Goal: Transaction & Acquisition: Purchase product/service

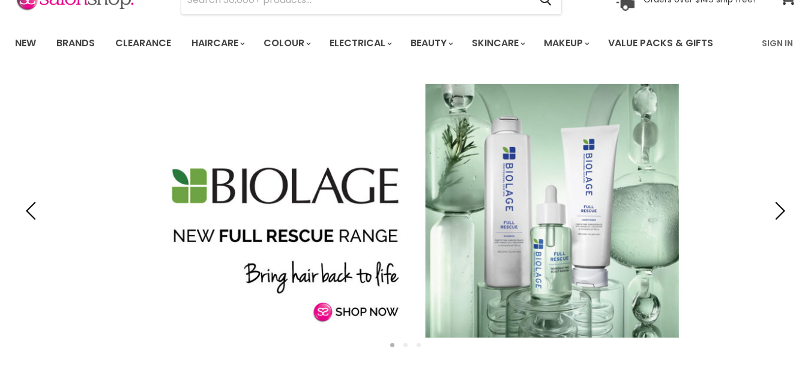
scroll to position [68, 0]
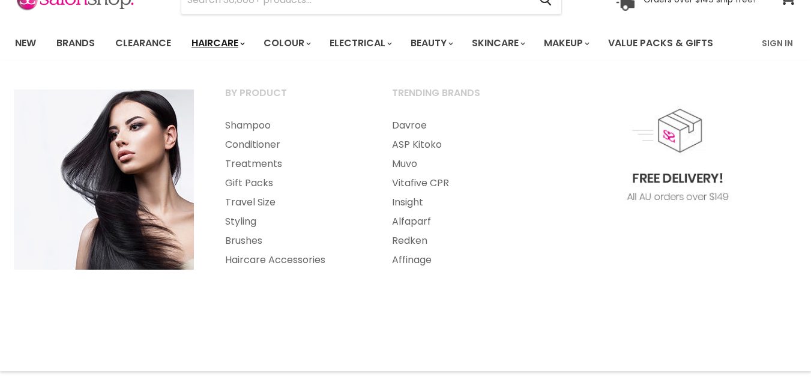
click at [222, 42] on link "Haircare" at bounding box center [218, 43] width 70 height 25
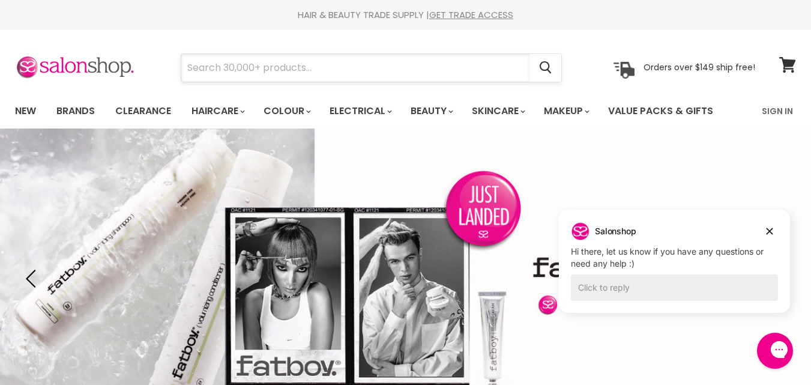
click at [204, 69] on input "Search" at bounding box center [355, 68] width 348 height 28
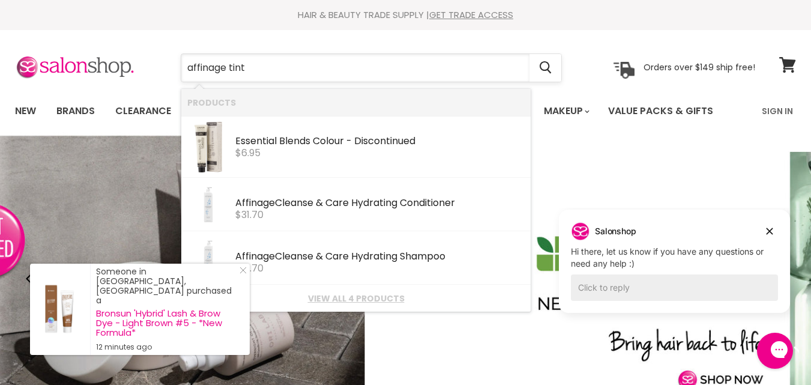
type input "affinage tints"
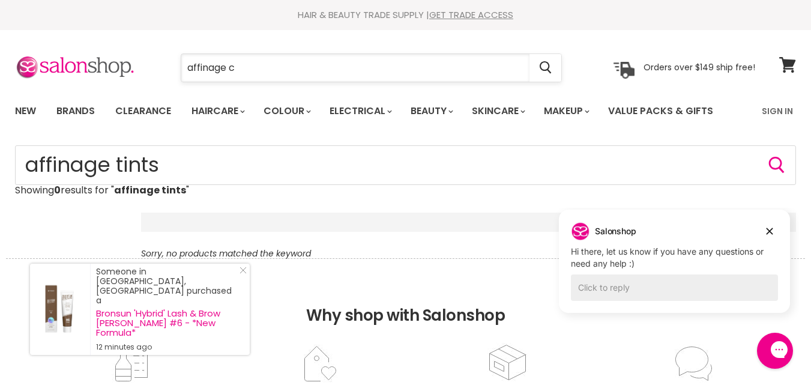
click at [237, 67] on input "affinage c" at bounding box center [355, 68] width 348 height 28
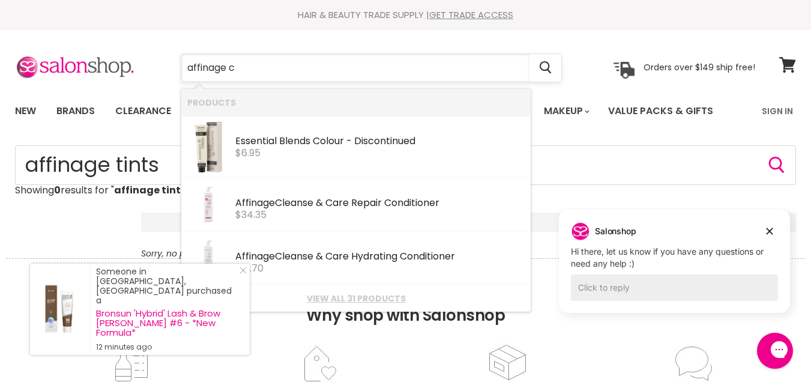
type input "affinage"
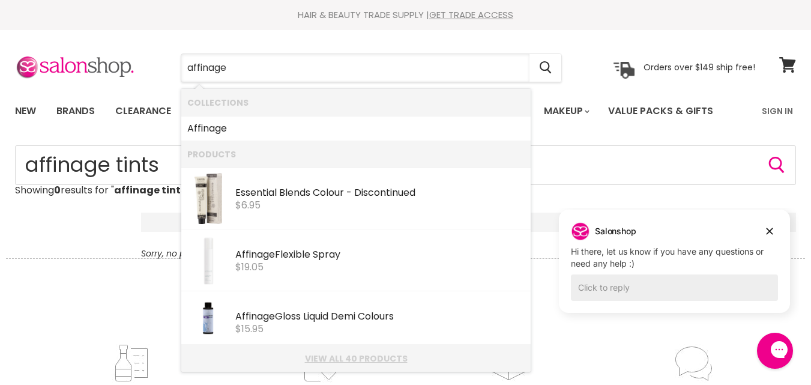
click at [357, 354] on link "View all 40 products" at bounding box center [356, 359] width 338 height 10
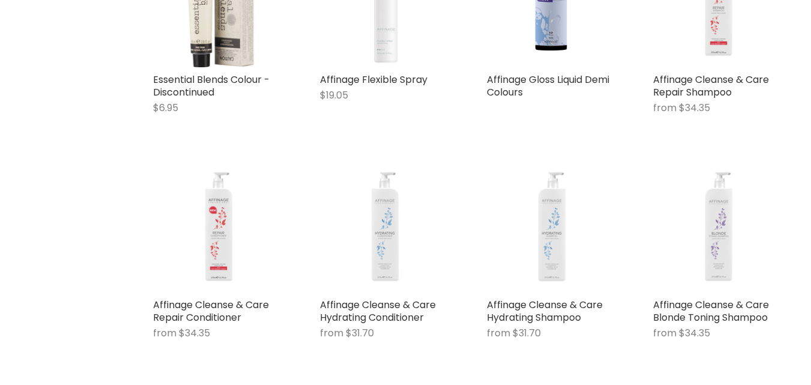
scroll to position [336, 0]
type input "affinage"
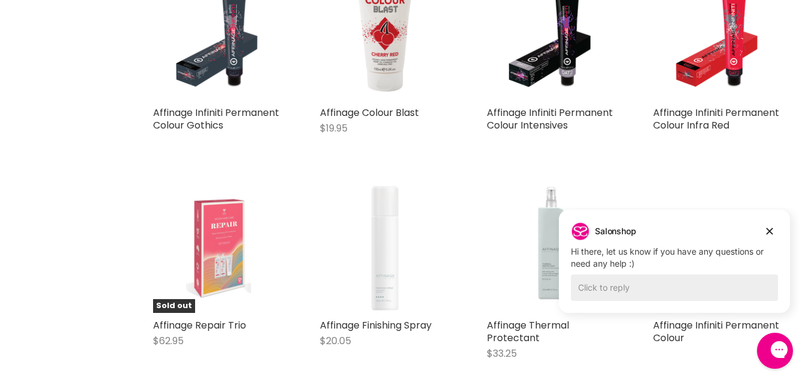
scroll to position [750, 0]
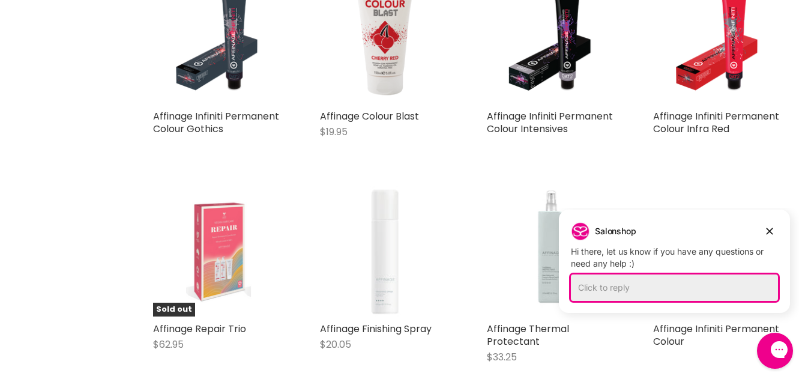
click at [578, 283] on div "Click to reply" at bounding box center [674, 287] width 207 height 26
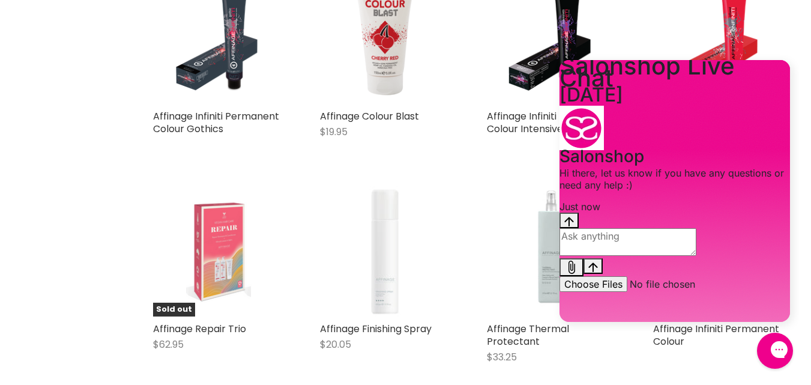
scroll to position [0, 0]
click at [581, 256] on textarea "live chat message input" at bounding box center [628, 242] width 137 height 28
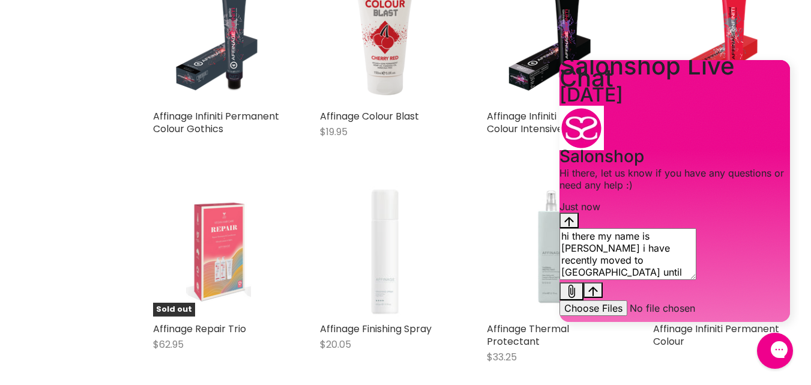
click at [601, 280] on textarea "hi there my name is caroline Simpson i have recently moved to perth until Decem…" at bounding box center [628, 254] width 137 height 52
click at [697, 272] on textarea "hi there my name is caroline Simpson i have recently moved to perth until Decem…" at bounding box center [628, 254] width 137 height 52
click at [619, 280] on textarea "hi there my name is caroline Simpson I have recently moved to perth until Decem…" at bounding box center [628, 254] width 137 height 52
click at [697, 280] on textarea "hi there my name is caroline Simpson I have recently moved to perth until Decem…" at bounding box center [628, 254] width 137 height 52
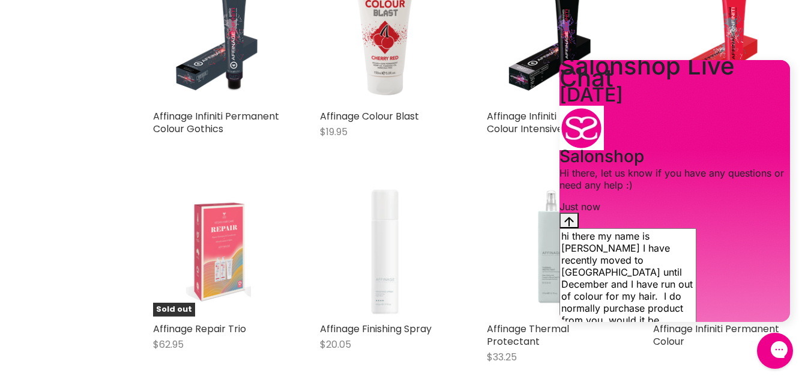
type textarea "hi there my name is caroline Simpson I have recently moved to perth until Decem…"
click at [598, 335] on icon "Send message" at bounding box center [594, 340] width 10 height 10
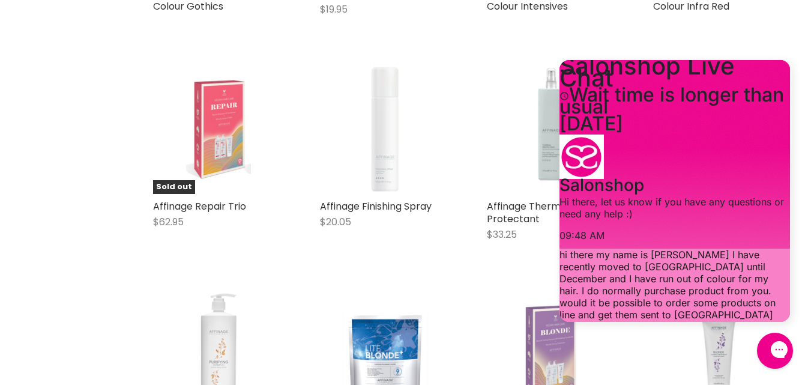
scroll to position [876, 0]
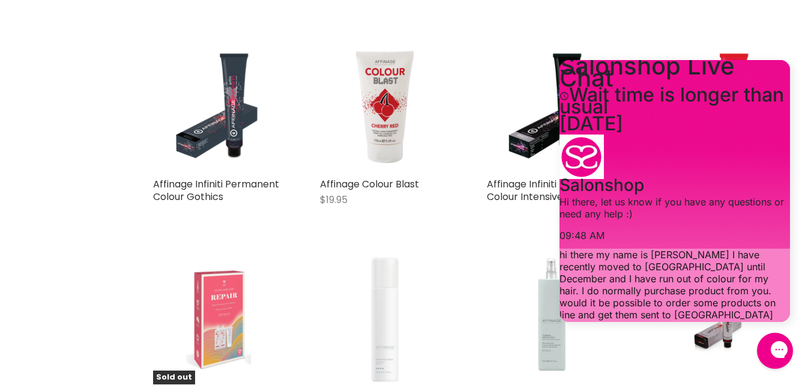
scroll to position [746, 0]
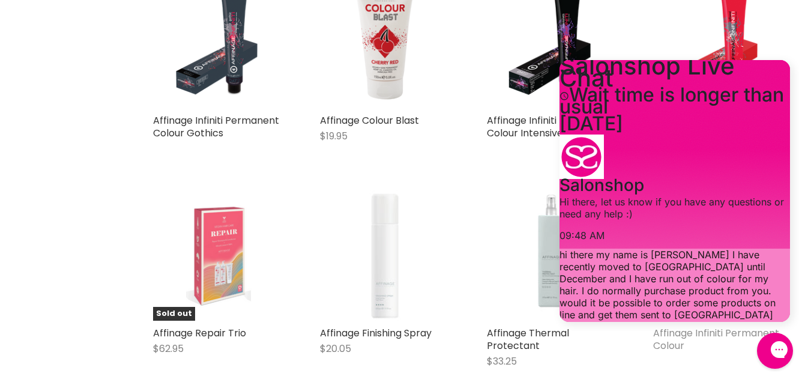
click at [706, 332] on link "Affinage Infiniti Permanent Colour" at bounding box center [716, 339] width 126 height 26
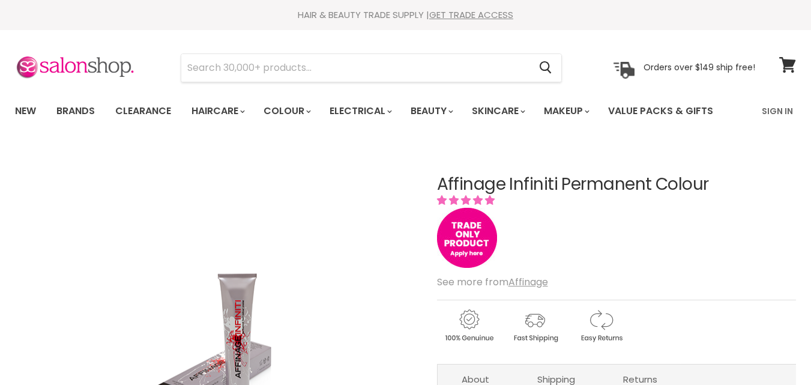
click at [784, 3] on div "HAIR & BEAUTY TRADE SUPPLY | GET TRADE ACCESS HAIR & BEAUTY TRADE SUPPLY | GET …" at bounding box center [405, 15] width 811 height 30
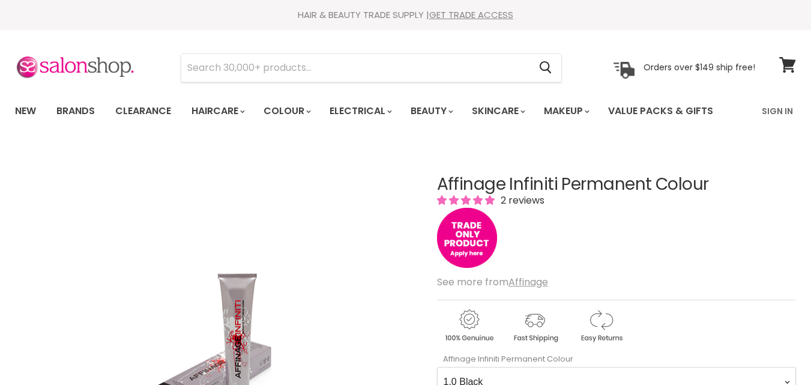
scroll to position [16, 0]
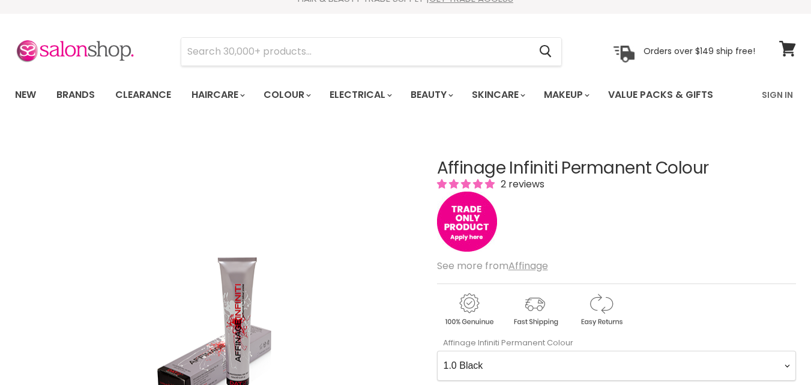
click at [802, 77] on nav "New Brands Clearance Haircare" at bounding box center [405, 94] width 811 height 35
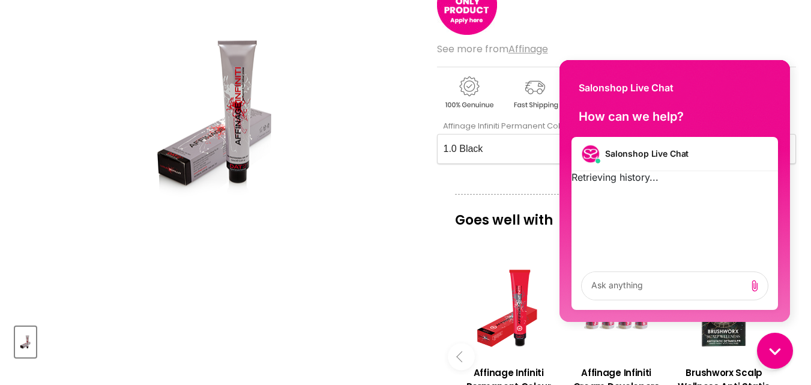
scroll to position [0, 0]
click at [772, 41] on div "Affinage Infiniti Permanent Colour 2 reviews See more from Affinage Affinage In…" at bounding box center [616, 310] width 359 height 796
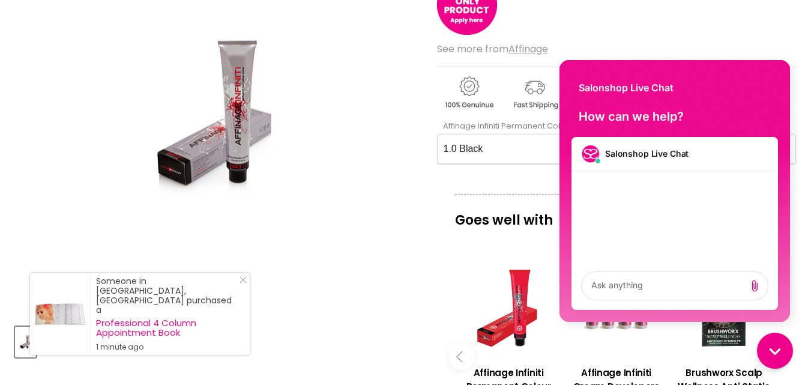
click at [491, 147] on Colour-0-0 "1.0 Black 2.0 Very Dark Brown 3.0 Dark Brown 3.66 Dark Burgundy Brown 4.0 Mediu…" at bounding box center [616, 149] width 359 height 30
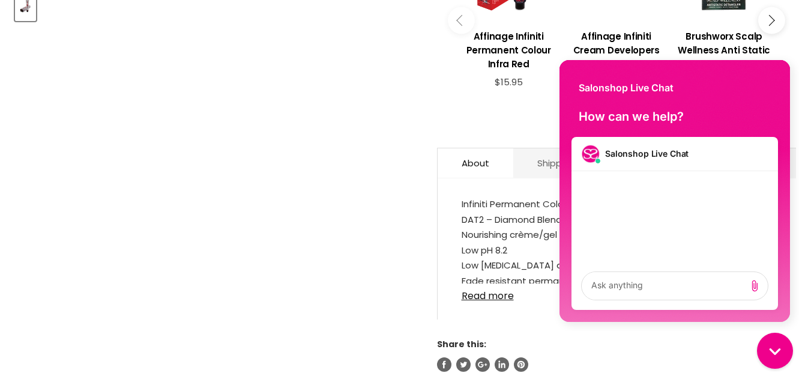
scroll to position [906, 0]
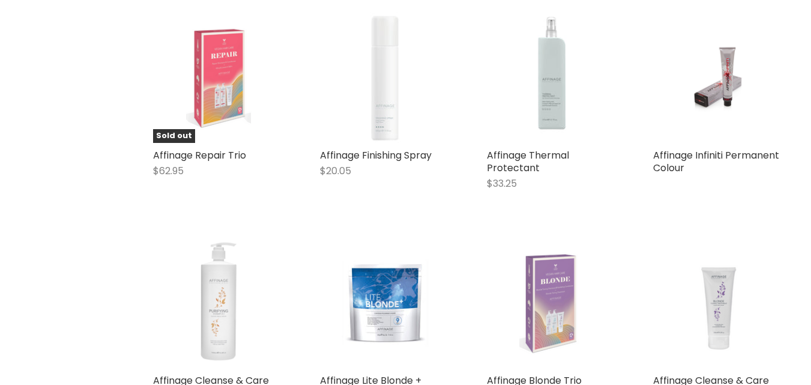
scroll to position [924, 0]
click at [729, 83] on img "Main content" at bounding box center [719, 77] width 87 height 131
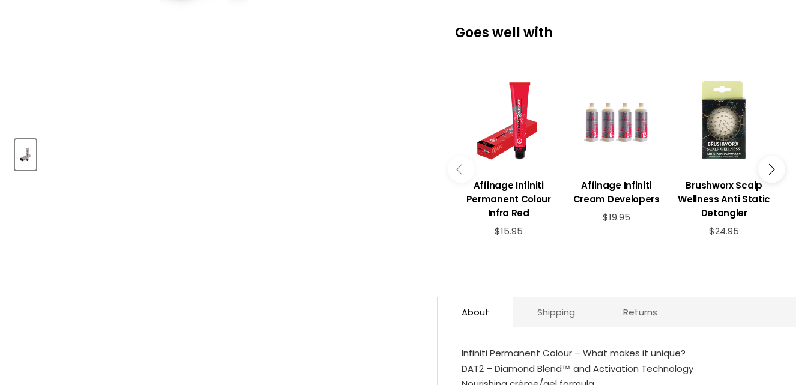
scroll to position [270, 0]
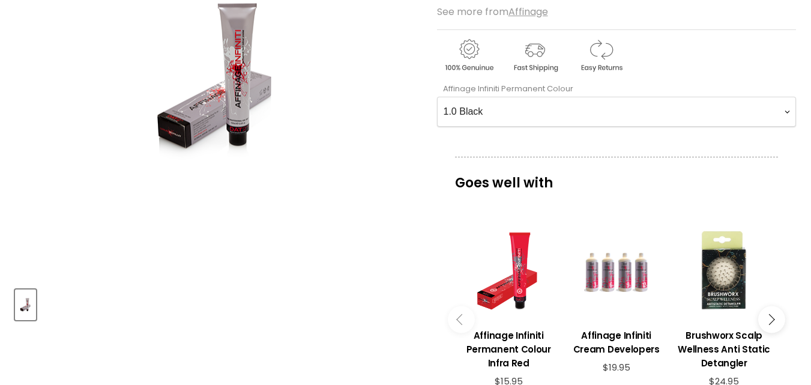
click at [483, 108] on Colour-0-0 "1.0 Black 2.0 Very Dark Brown 3.0 Dark Brown 3.66 Dark Burgundy Brown 4.0 Mediu…" at bounding box center [616, 112] width 359 height 30
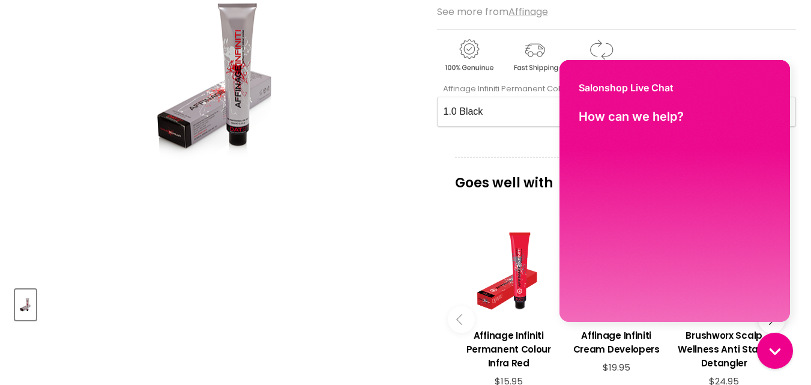
scroll to position [0, 0]
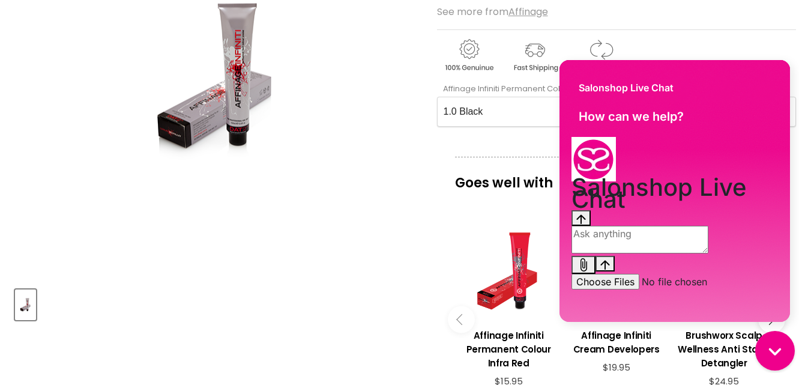
click at [784, 354] on div "Close gorgias live chat" at bounding box center [775, 351] width 26 height 26
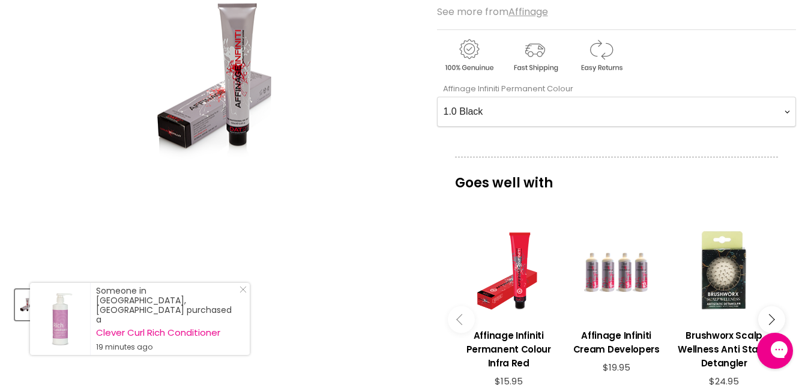
click at [494, 103] on Colour-0-0 "1.0 Black 2.0 Very Dark Brown 3.0 Dark Brown 3.66 Dark Burgundy Brown 4.0 Mediu…" at bounding box center [616, 112] width 359 height 30
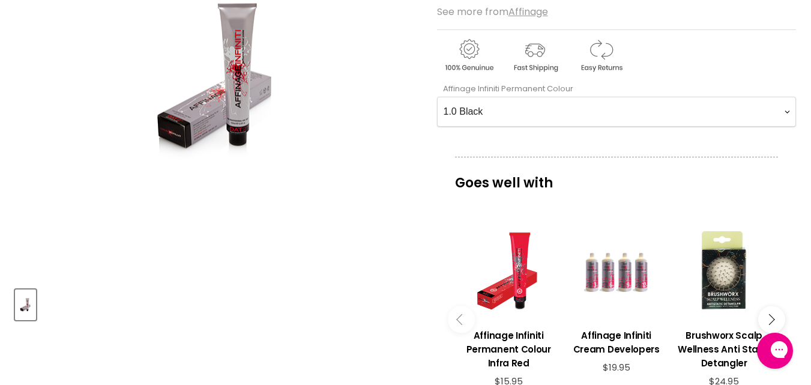
select Colour-0-0 "99.0 Very Extra Natural Light Blonde"
click at [437, 97] on Colour-0-0 "1.0 Black 2.0 Very Dark Brown 3.0 Dark Brown 3.66 Dark Burgundy Brown 4.0 Mediu…" at bounding box center [616, 112] width 359 height 30
click at [585, 290] on div "Main content" at bounding box center [616, 270] width 95 height 95
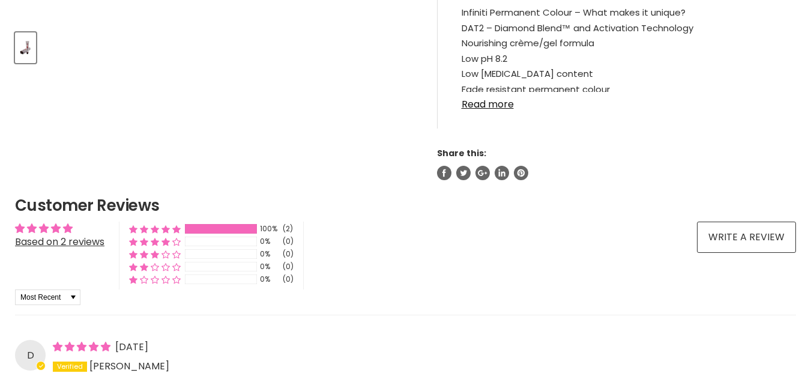
scroll to position [73, 0]
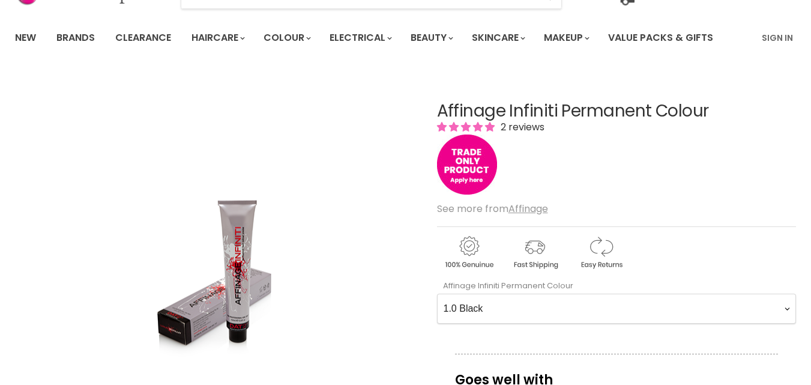
click at [483, 308] on Colour-0-0 "1.0 Black 2.0 Very Dark Brown 3.0 Dark Brown 3.66 Dark Burgundy Brown 4.0 Mediu…" at bounding box center [616, 309] width 359 height 30
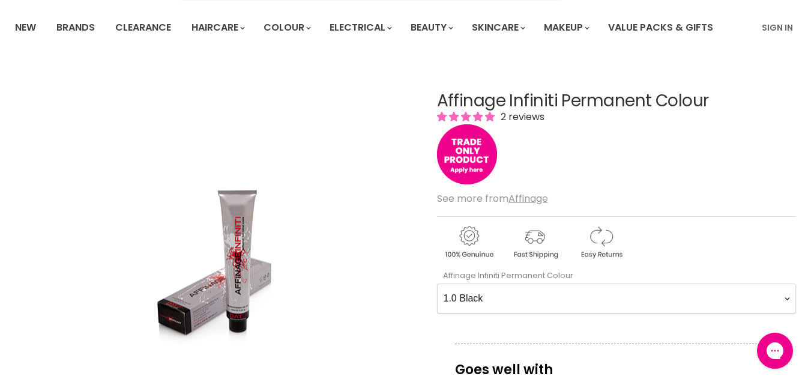
scroll to position [84, 0]
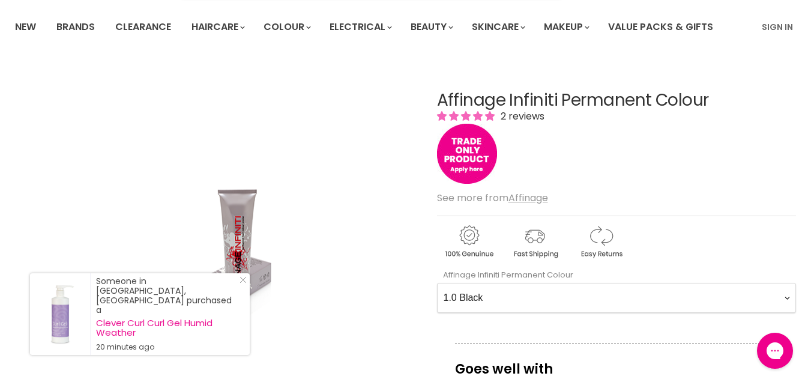
click at [504, 295] on Colour-0-0 "1.0 Black 2.0 Very Dark Brown 3.0 Dark Brown 3.66 Dark Burgundy Brown 4.0 Mediu…" at bounding box center [616, 298] width 359 height 30
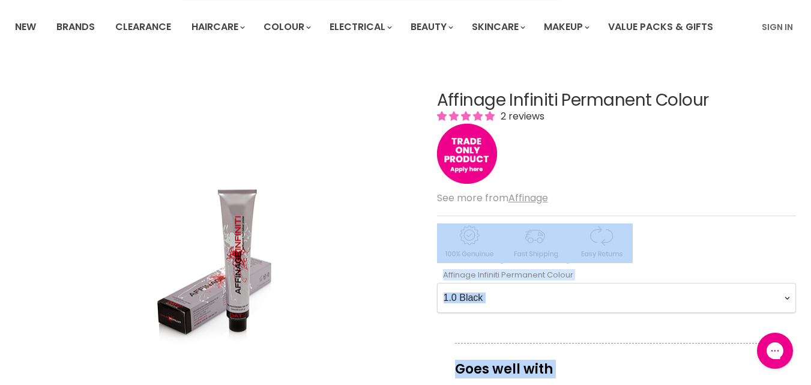
drag, startPoint x: 801, startPoint y: 183, endPoint x: 794, endPoint y: 187, distance: 8.3
click at [545, 202] on u "Affinage" at bounding box center [529, 198] width 40 height 14
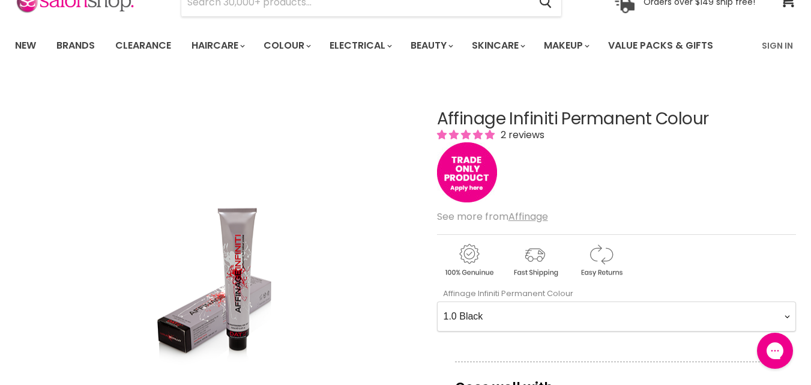
click at [485, 315] on Colour-0-0 "1.0 Black 2.0 Very Dark Brown 3.0 Dark Brown 3.66 Dark Burgundy Brown 4.0 Mediu…" at bounding box center [616, 317] width 359 height 30
select Colour-0-0 "99.0 Very Extra Natural Light Blonde"
click at [437, 302] on Colour-0-0 "1.0 Black 2.0 Very Dark Brown 3.0 Dark Brown 3.66 Dark Burgundy Brown 4.0 Mediu…" at bounding box center [616, 317] width 359 height 30
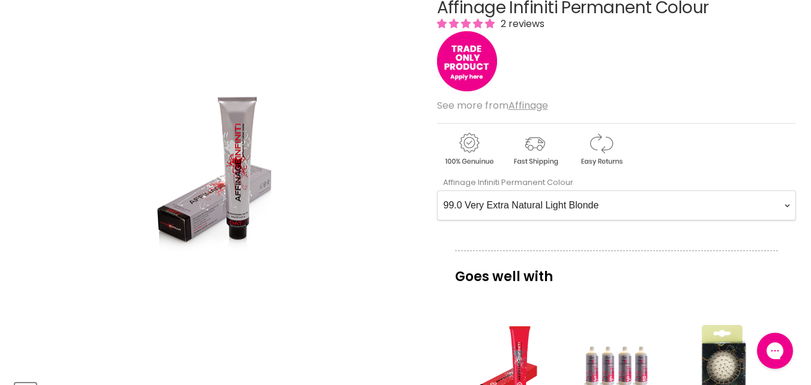
scroll to position [253, 0]
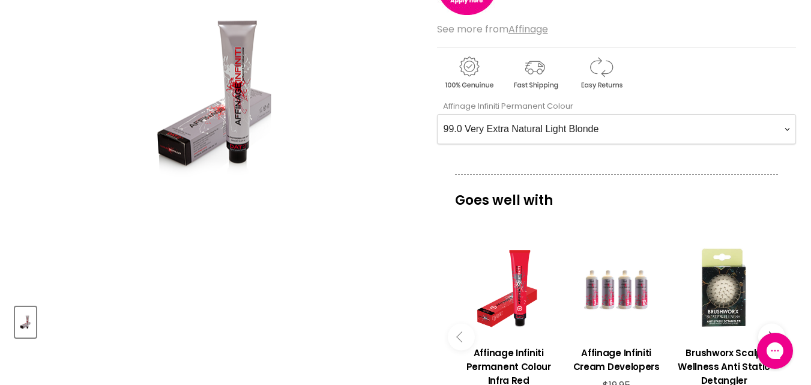
click at [786, 128] on Colour-0-0 "1.0 Black 2.0 Very Dark Brown 3.0 Dark Brown 3.66 Dark Burgundy Brown 4.0 Mediu…" at bounding box center [616, 129] width 359 height 30
click at [603, 128] on Colour-0-0 "1.0 Black 2.0 Very Dark Brown 3.0 Dark Brown 3.66 Dark Burgundy Brown 4.0 Mediu…" at bounding box center [616, 129] width 359 height 30
click at [624, 121] on Colour-0-0 "1.0 Black 2.0 Very Dark Brown 3.0 Dark Brown 3.66 Dark Burgundy Brown 4.0 Mediu…" at bounding box center [616, 129] width 359 height 30
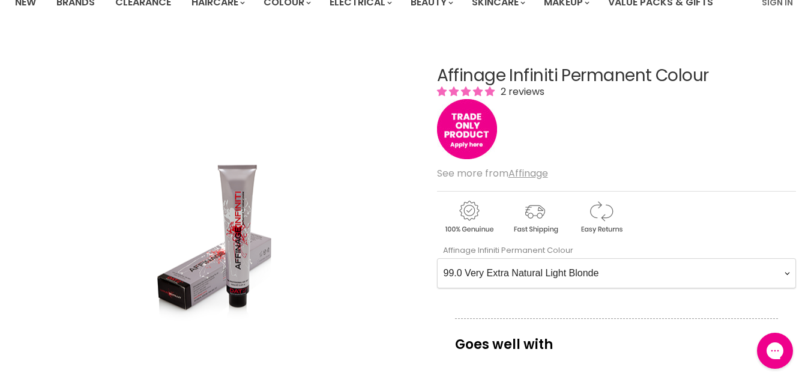
scroll to position [105, 0]
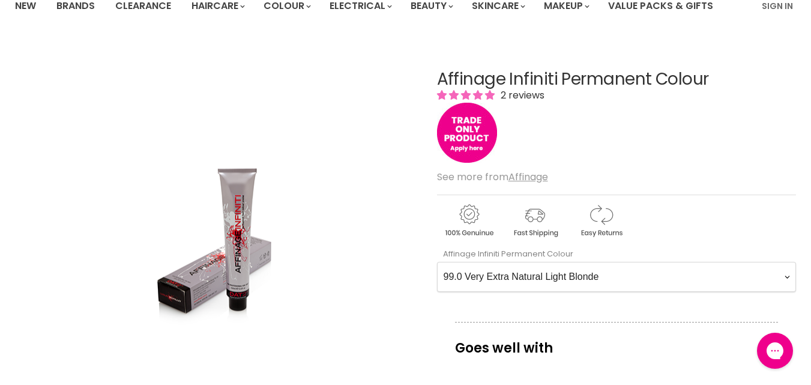
click at [610, 275] on Colour-0-0 "1.0 Black 2.0 Very Dark Brown 3.0 Dark Brown 3.66 Dark Burgundy Brown 4.0 Mediu…" at bounding box center [616, 277] width 359 height 30
click at [615, 277] on Colour-0-0 "1.0 Black 2.0 Very Dark Brown 3.0 Dark Brown 3.66 Dark Burgundy Brown 4.0 Mediu…" at bounding box center [616, 277] width 359 height 30
drag, startPoint x: 601, startPoint y: 277, endPoint x: 610, endPoint y: 275, distance: 9.3
click at [601, 277] on Colour-0-0 "1.0 Black 2.0 Very Dark Brown 3.0 Dark Brown 3.66 Dark Burgundy Brown 4.0 Mediu…" at bounding box center [616, 277] width 359 height 30
click at [618, 271] on Colour-0-0 "1.0 Black 2.0 Very Dark Brown 3.0 Dark Brown 3.66 Dark Burgundy Brown 4.0 Mediu…" at bounding box center [616, 277] width 359 height 30
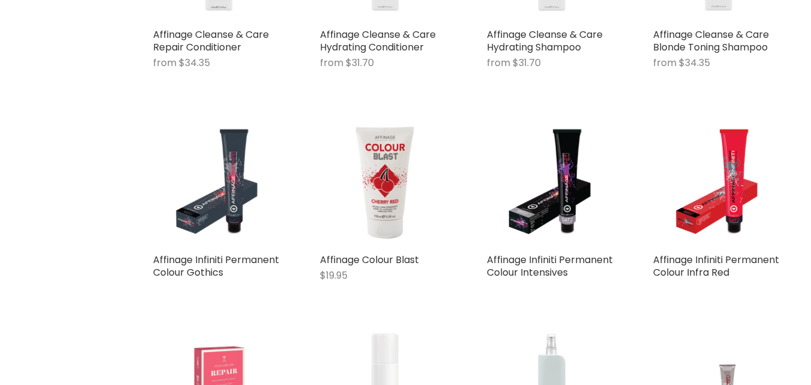
scroll to position [607, 0]
type input "affinage"
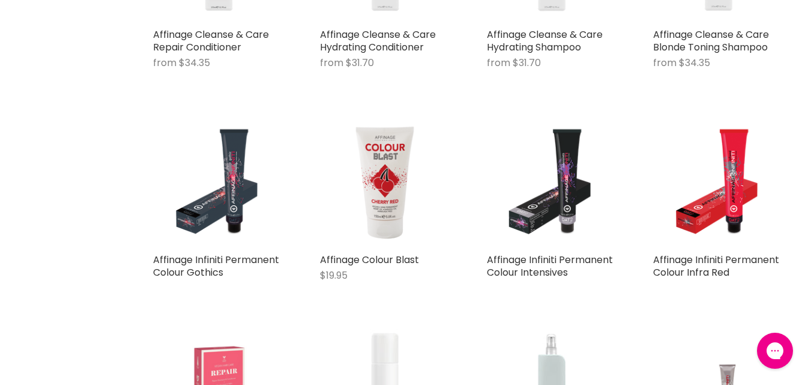
scroll to position [0, 0]
click at [554, 228] on img "Main content" at bounding box center [552, 182] width 103 height 131
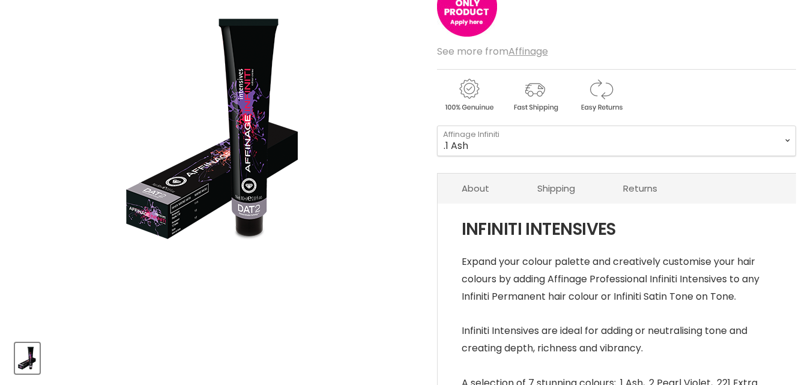
scroll to position [237, 0]
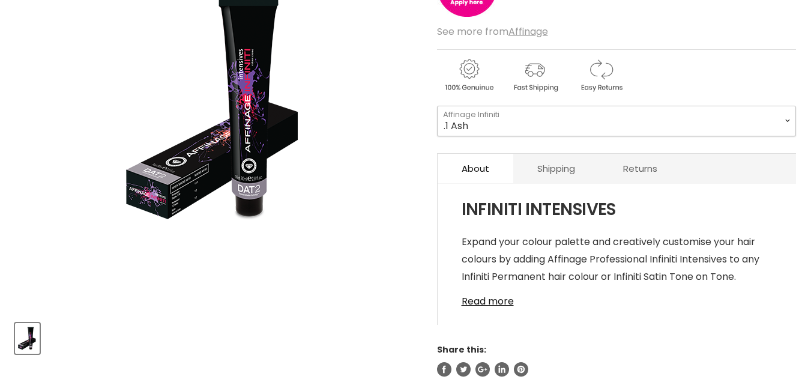
click at [495, 121] on select ".1 Ash .2 Pearl Violet .221 Extra Pearl Violet .3 Gold .4 Copper .7 [PERSON_NAM…" at bounding box center [616, 121] width 359 height 30
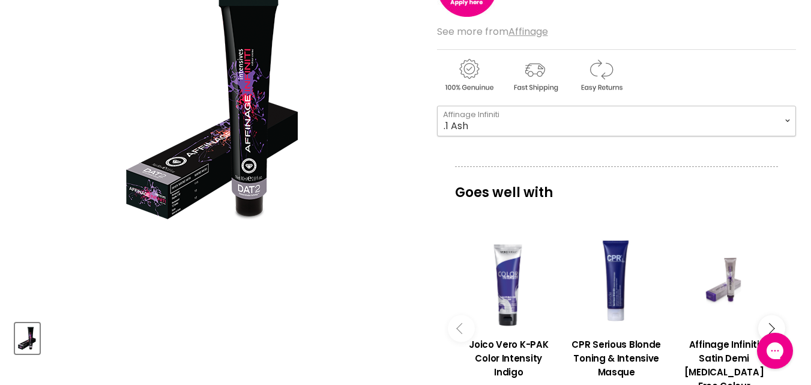
scroll to position [0, 0]
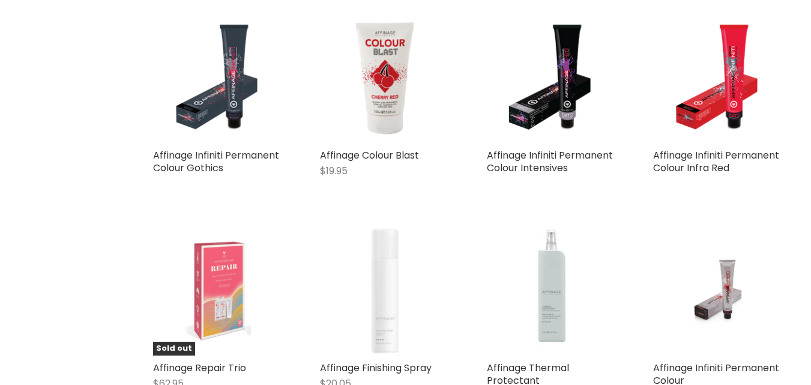
scroll to position [711, 0]
type input "affinage"
drag, startPoint x: 729, startPoint y: 295, endPoint x: 737, endPoint y: 290, distance: 10.0
click at [729, 296] on img "Main content" at bounding box center [719, 290] width 87 height 131
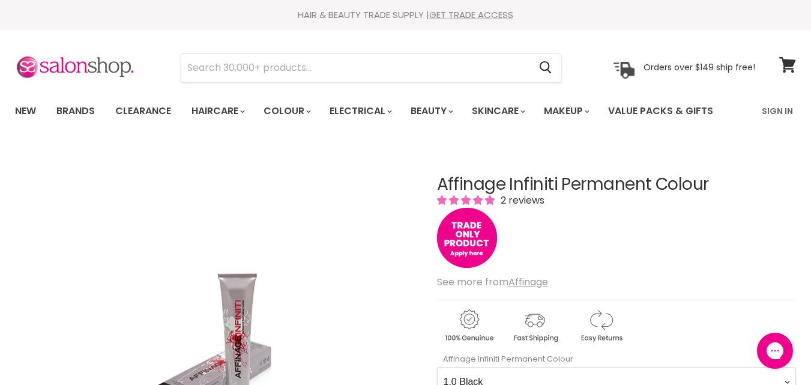
drag, startPoint x: 816, startPoint y: 59, endPoint x: 820, endPoint y: 41, distance: 18.5
click at [811, 41] on html "Skip to content HAIR & BEAUTY TRADE SUPPLY | GET TRADE ACCESS HAIR & BEAUTY TRA…" at bounding box center [405, 192] width 811 height 385
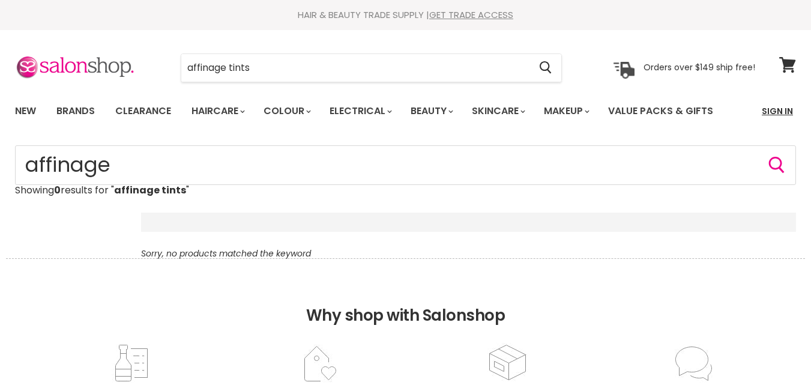
type input "affinage tints"
click at [783, 111] on link "Sign In" at bounding box center [778, 110] width 46 height 25
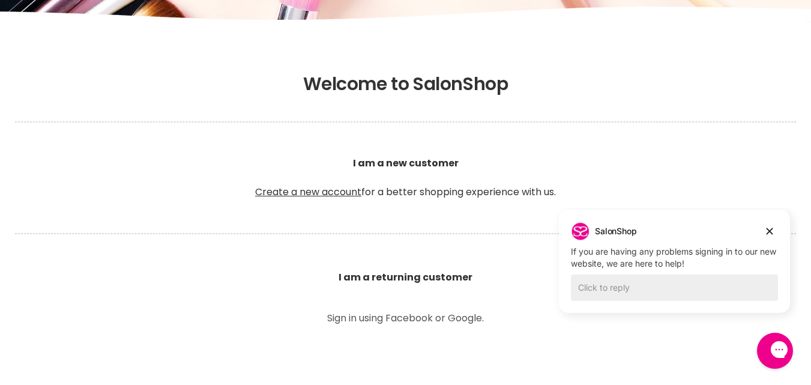
scroll to position [181, 0]
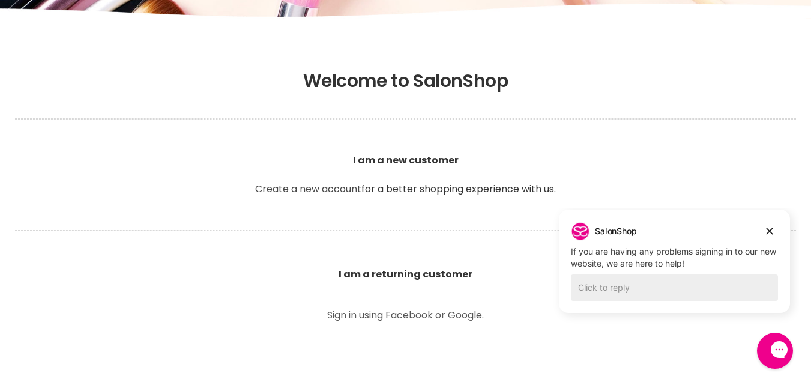
click at [302, 189] on link "Create a new account" at bounding box center [308, 189] width 106 height 14
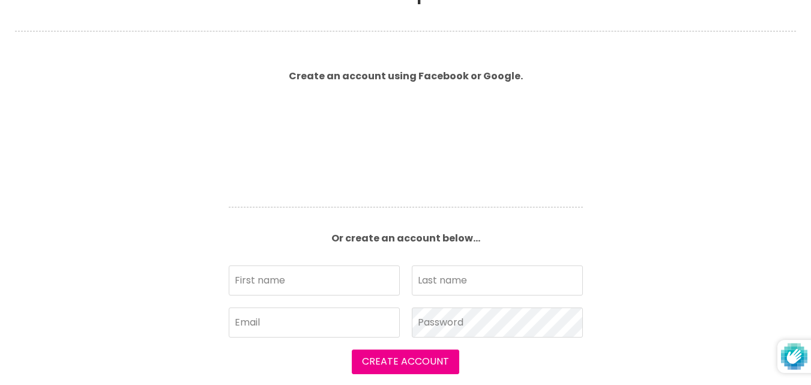
scroll to position [262, 0]
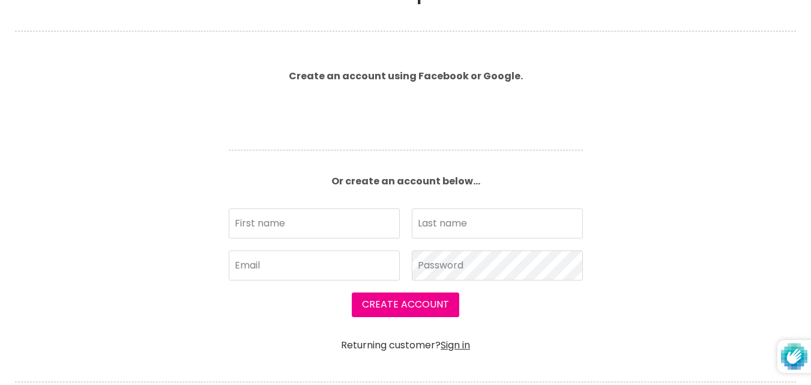
type input "[PERSON_NAME]"
type input "[PERSON_NAME][EMAIL_ADDRESS][DOMAIN_NAME]"
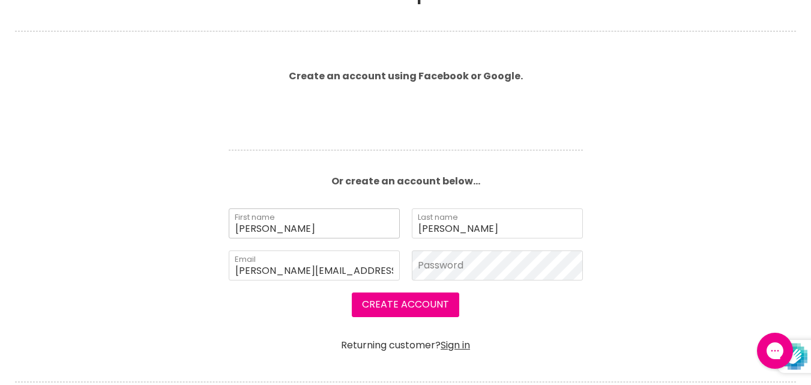
scroll to position [0, 0]
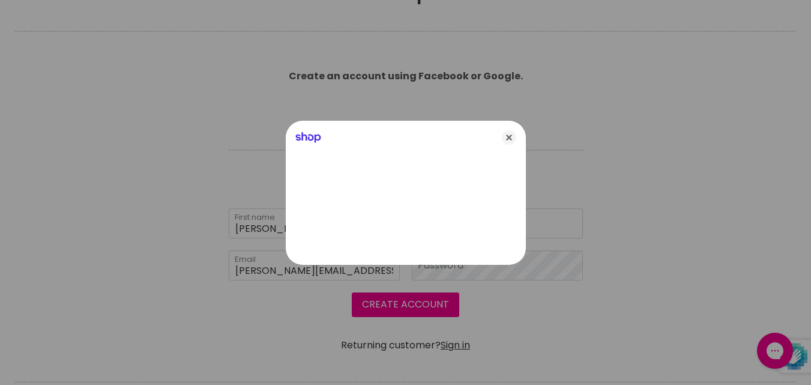
click at [425, 265] on div at bounding box center [405, 192] width 811 height 385
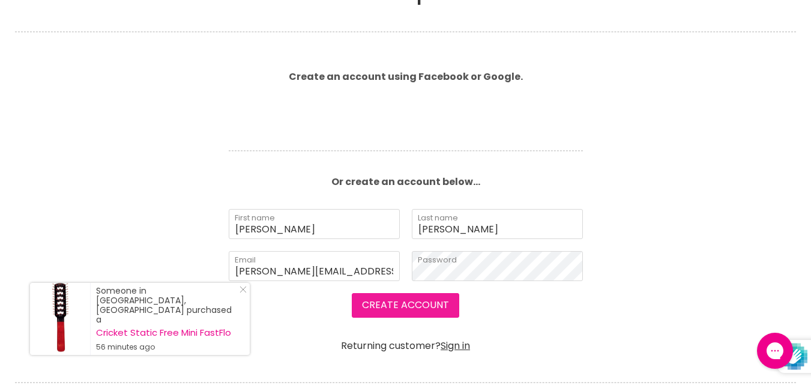
click at [411, 306] on button "Create Account" at bounding box center [406, 305] width 108 height 24
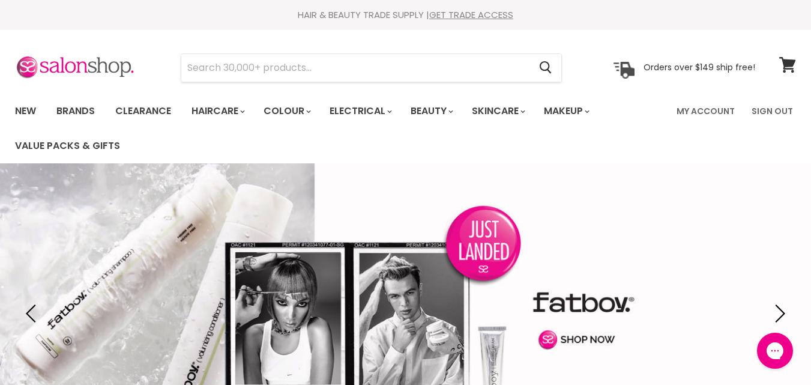
click at [769, 38] on section "Menu Cancel" at bounding box center [405, 62] width 811 height 64
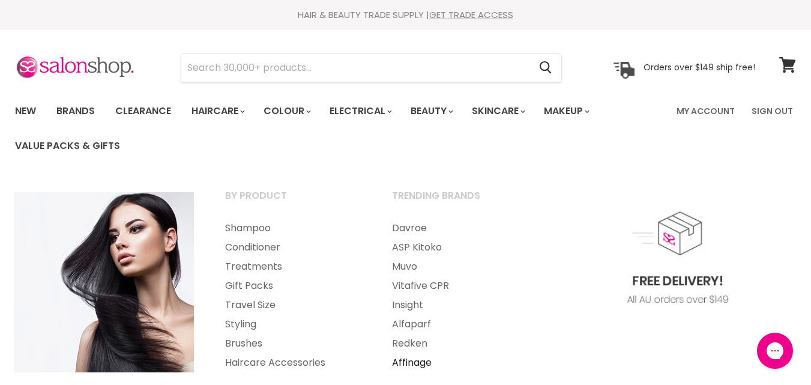
click at [419, 362] on link "Affinage" at bounding box center [459, 362] width 165 height 19
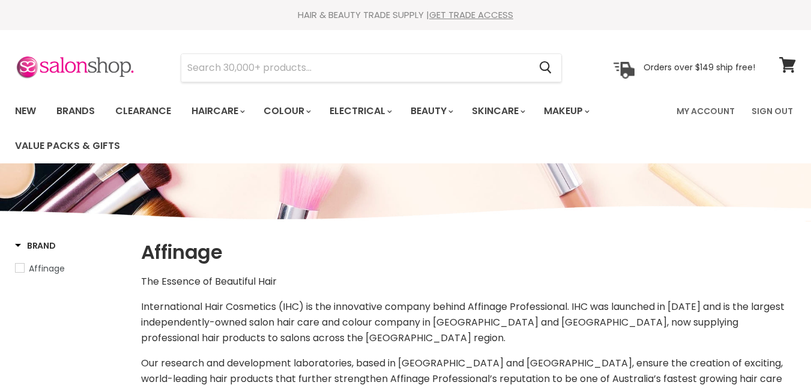
select select "manual"
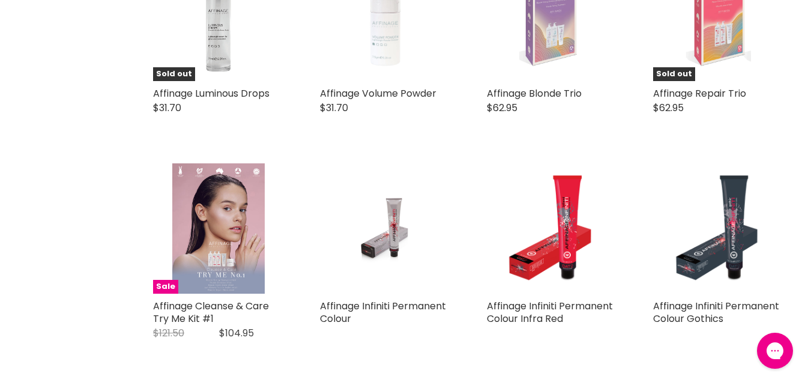
click at [393, 206] on img "Main content" at bounding box center [385, 228] width 87 height 131
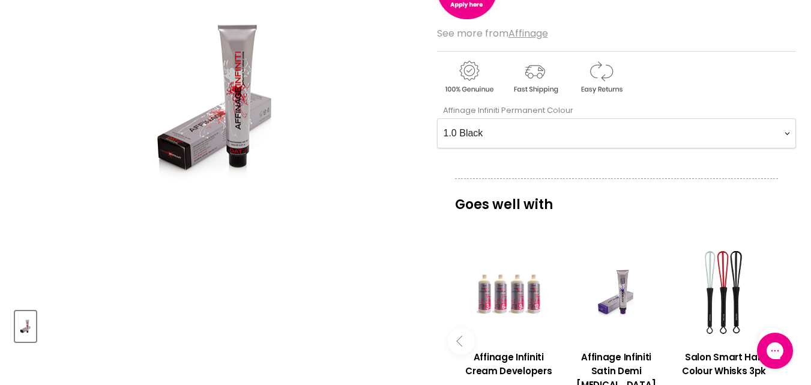
click at [485, 132] on Colour-0-0 "1.0 Black 2.0 Very Dark Brown 3.0 Dark Brown 3.66 Dark Burgundy Brown 4.0 Mediu…" at bounding box center [616, 133] width 359 height 30
click at [437, 118] on Colour-0-0 "1.0 Black 2.0 Very Dark Brown 3.0 Dark Brown 3.66 Dark Burgundy Brown 4.0 Mediu…" at bounding box center [616, 133] width 359 height 30
click at [786, 132] on Colour-0-0 "1.0 Black 2.0 Very Dark Brown 3.0 Dark Brown 3.66 Dark Burgundy Brown 4.0 Mediu…" at bounding box center [616, 133] width 359 height 30
click at [437, 118] on Colour-0-0 "1.0 Black 2.0 Very Dark Brown 3.0 Dark Brown 3.66 Dark Burgundy Brown 4.0 Mediu…" at bounding box center [616, 133] width 359 height 30
click at [785, 134] on Colour-0-0 "1.0 Black 2.0 Very Dark Brown 3.0 Dark Brown 3.66 Dark Burgundy Brown 4.0 Mediu…" at bounding box center [616, 133] width 359 height 30
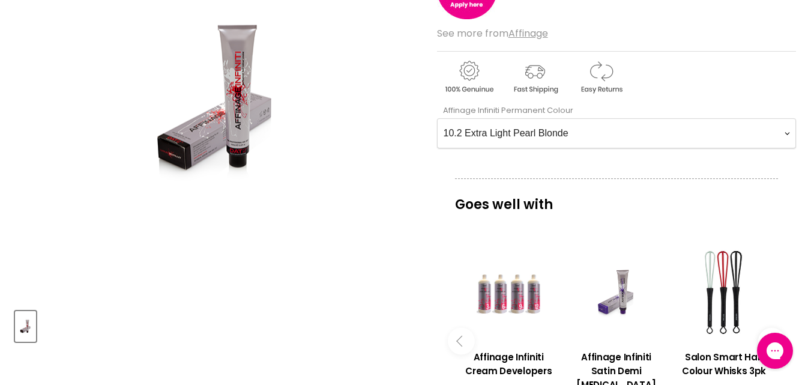
select Colour-0-0 "99.0 Very Extra Natural Light Blonde"
click at [437, 118] on Colour-0-0 "1.0 Black 2.0 Very Dark Brown 3.0 Dark Brown 3.66 Dark Burgundy Brown 4.0 Mediu…" at bounding box center [616, 133] width 359 height 30
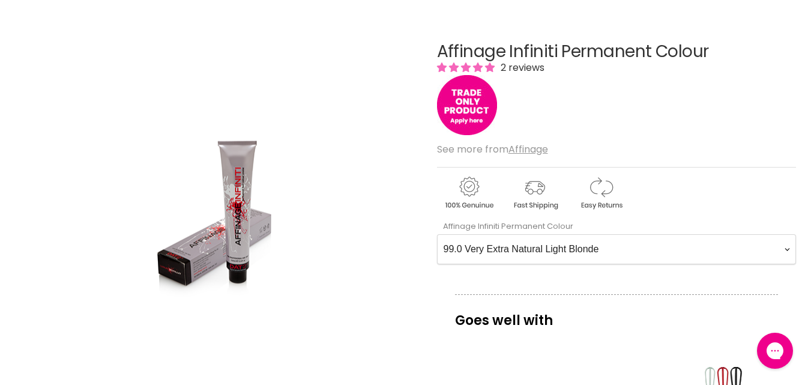
scroll to position [79, 0]
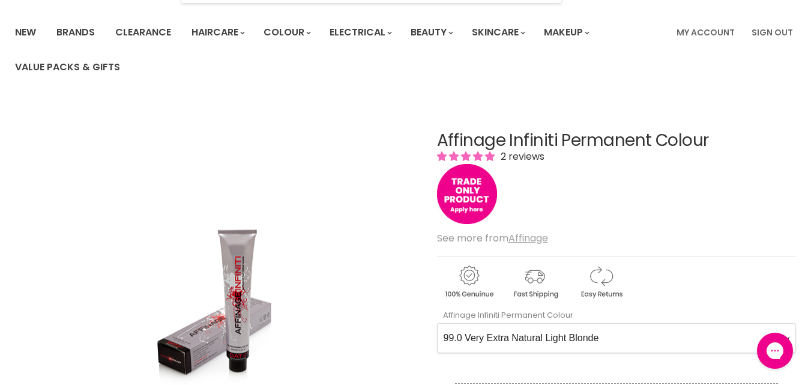
click at [531, 237] on u "Affinage" at bounding box center [529, 238] width 40 height 14
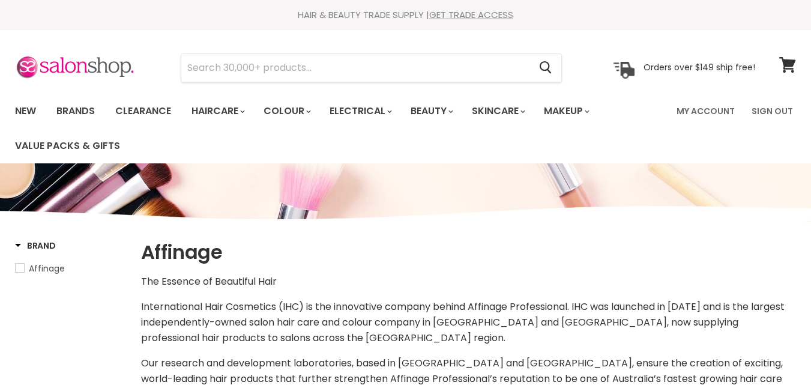
select select "manual"
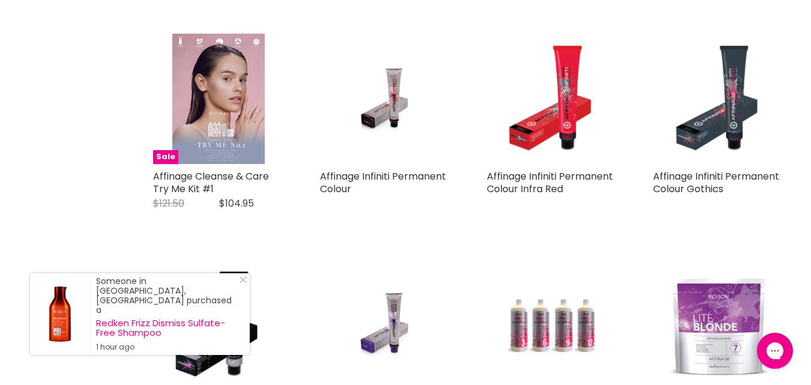
scroll to position [1814, 0]
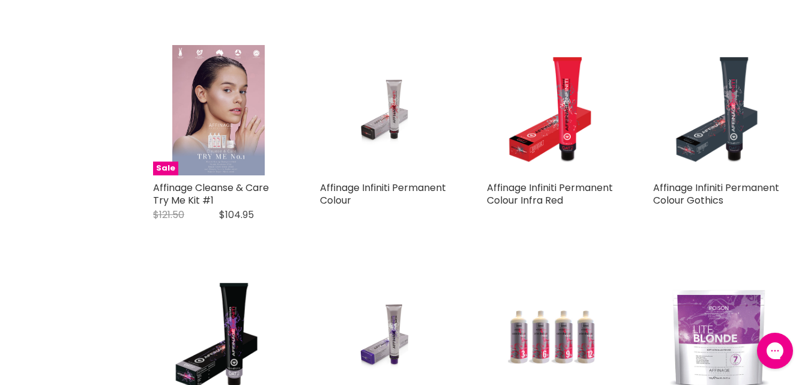
click at [384, 92] on img "Main content" at bounding box center [385, 110] width 87 height 131
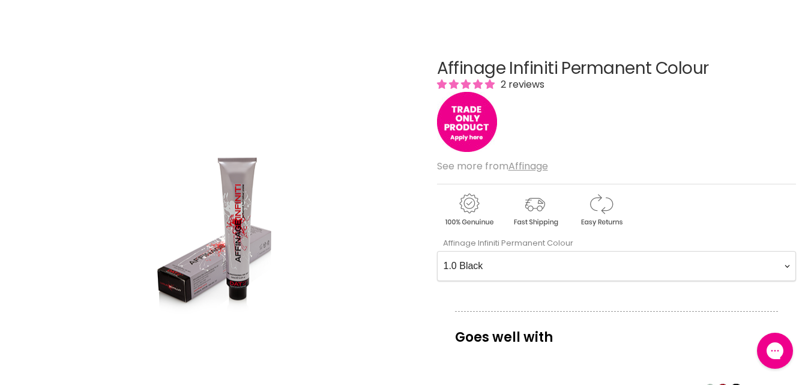
scroll to position [42, 0]
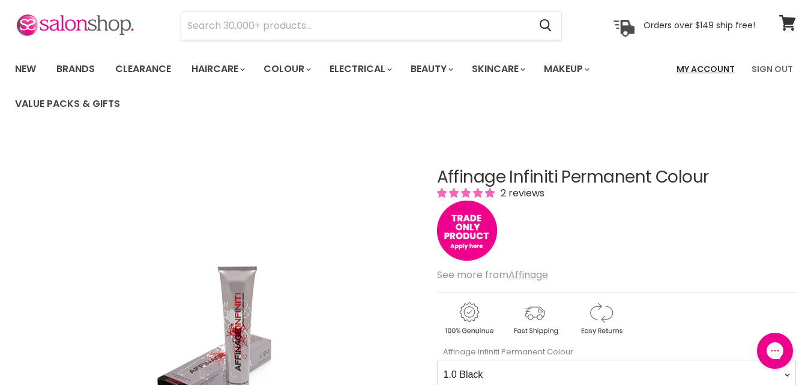
click at [705, 70] on link "My Account" at bounding box center [706, 68] width 73 height 25
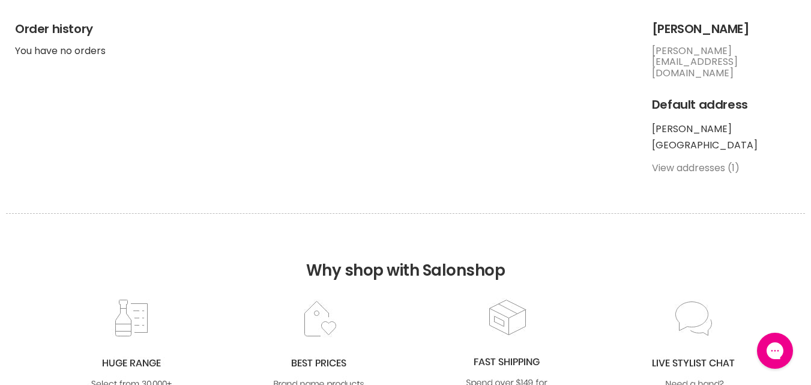
scroll to position [223, 0]
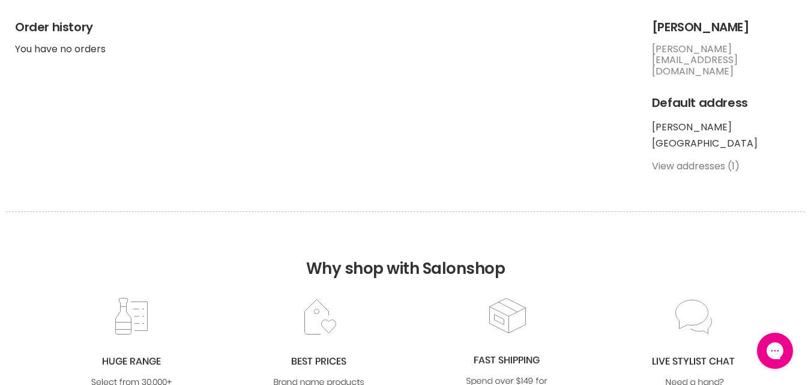
click at [707, 159] on link "View addresses (1)" at bounding box center [696, 166] width 88 height 14
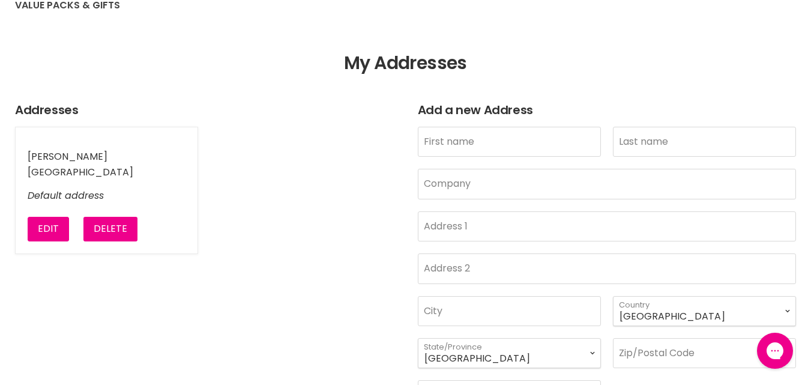
scroll to position [147, 0]
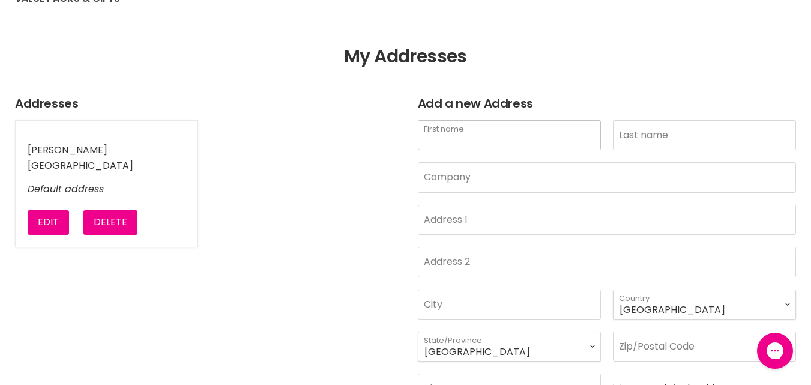
click at [457, 138] on input "First name" at bounding box center [509, 135] width 183 height 30
type input "[PERSON_NAME]"
type input "12"
type input "Barcoola Place"
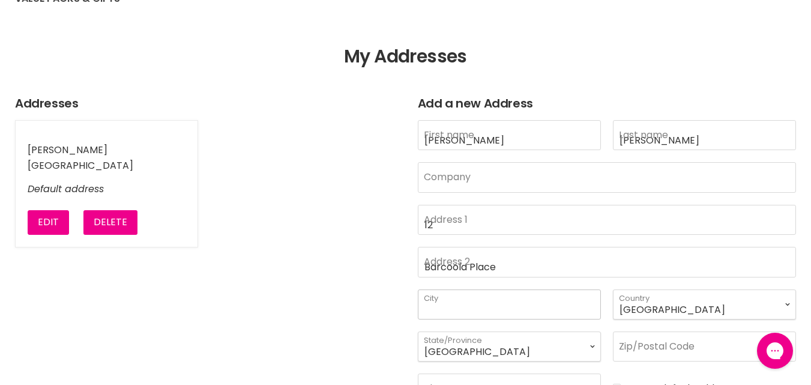
type input "Twin Waters"
select select "[GEOGRAPHIC_DATA]"
type input "4564"
type input "0450600760"
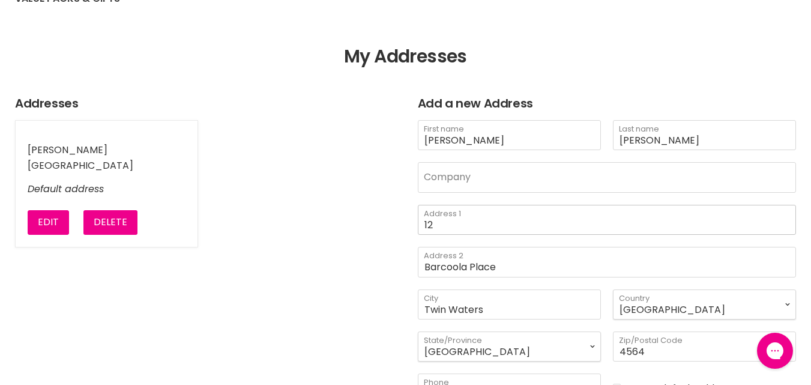
click at [436, 220] on input "12" at bounding box center [607, 220] width 379 height 30
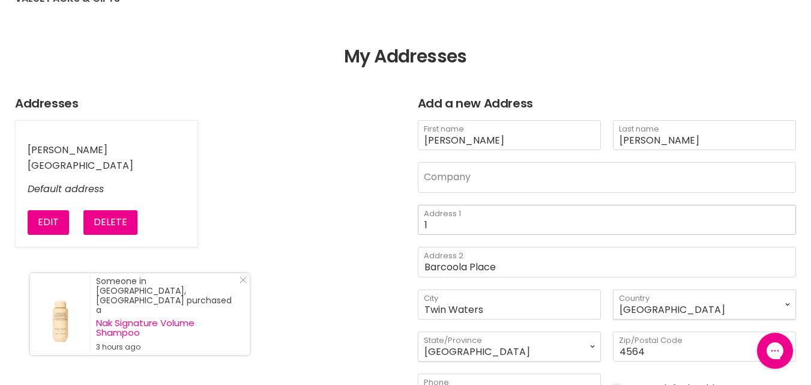
type input "1"
click at [494, 307] on input "Twin Waters" at bounding box center [509, 304] width 183 height 30
type input "T"
click at [498, 263] on input "Barcoola Place" at bounding box center [607, 262] width 379 height 30
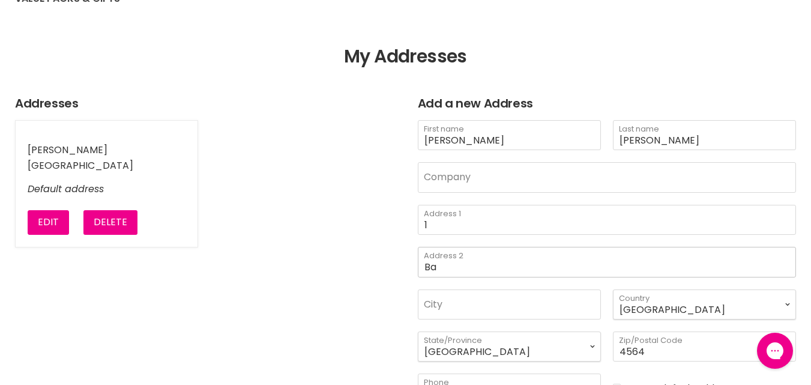
type input "B"
click at [486, 351] on select "Australian Capital Territory New South Wales Northern Territory Queensland Sout…" at bounding box center [509, 347] width 183 height 30
select select "Western Australia"
click at [418, 332] on select "Australian Capital Territory New South Wales Northern Territory Queensland Sout…" at bounding box center [509, 347] width 183 height 30
click at [649, 356] on input "4564" at bounding box center [704, 347] width 183 height 30
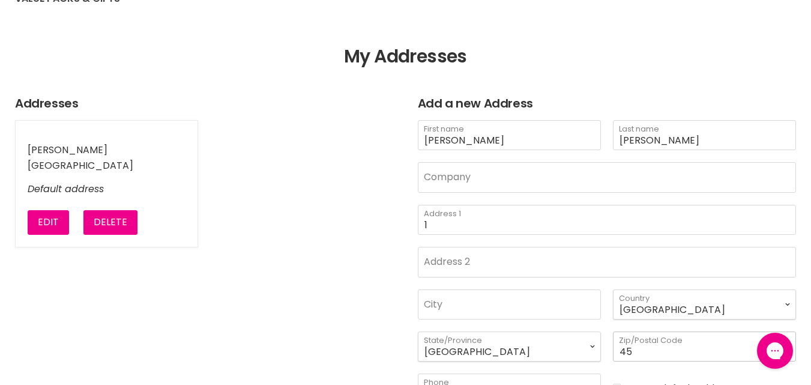
type input "4"
type input "6055"
click at [437, 222] on input "1" at bounding box center [607, 220] width 379 height 30
type input "1 Kylee Close"
click at [425, 262] on input "Address 2" at bounding box center [607, 262] width 379 height 30
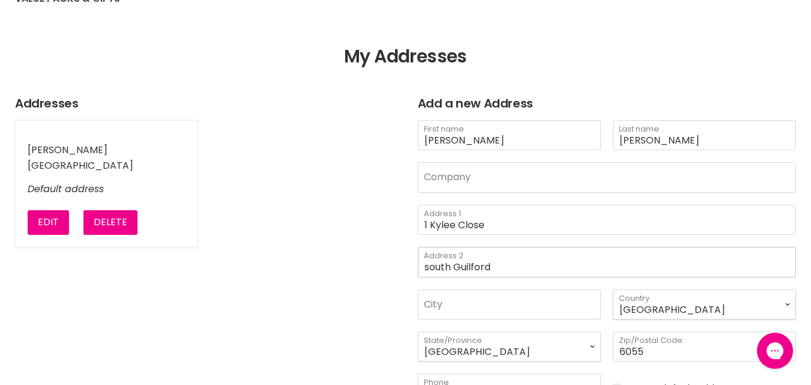
type input "south Guilford"
click at [435, 308] on input "City" at bounding box center [509, 304] width 183 height 30
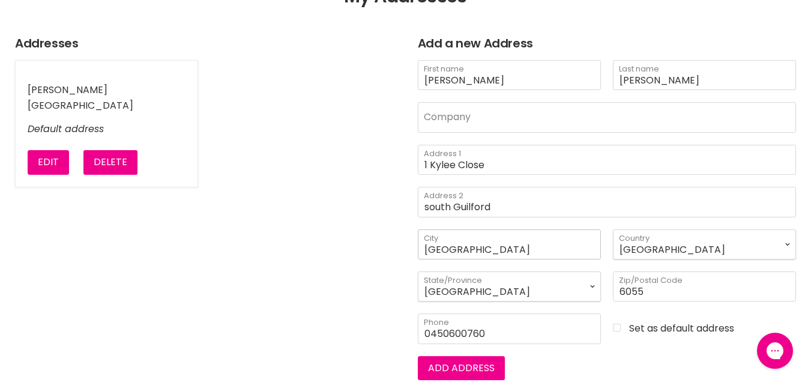
scroll to position [212, 0]
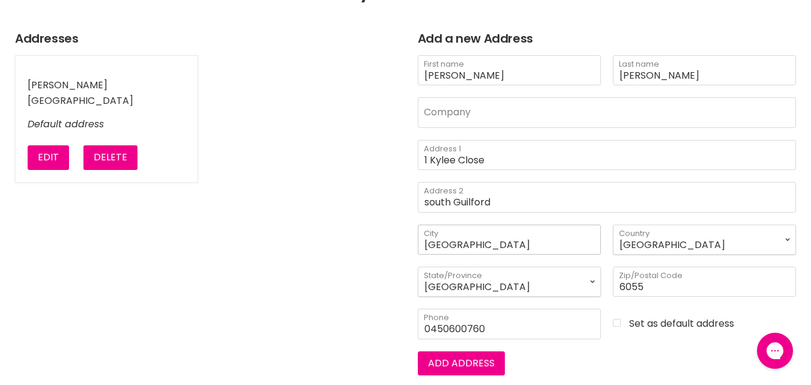
type input "Perth"
click at [431, 115] on input "Company" at bounding box center [607, 112] width 379 height 30
type input "A Cut Above"
click at [476, 359] on button "Add address" at bounding box center [461, 363] width 87 height 24
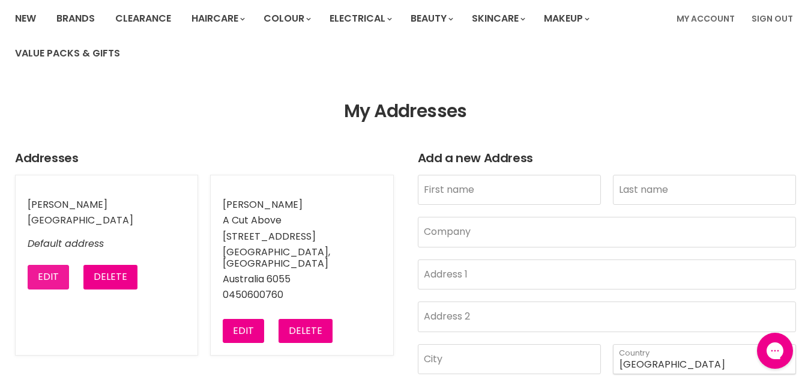
click at [47, 277] on button "Edit" at bounding box center [48, 277] width 41 height 24
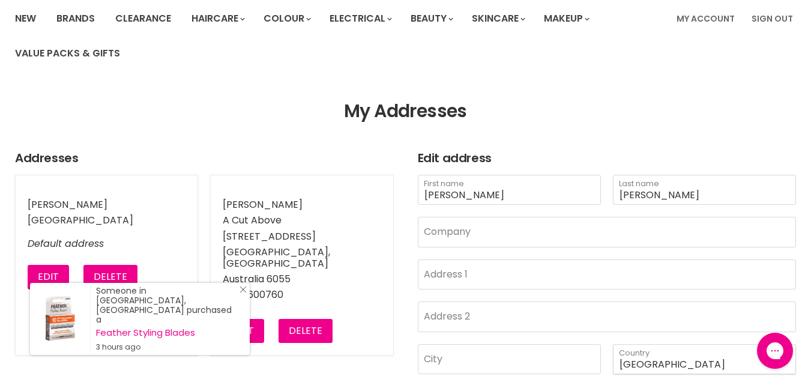
click at [242, 293] on icon "Close Icon" at bounding box center [243, 289] width 7 height 7
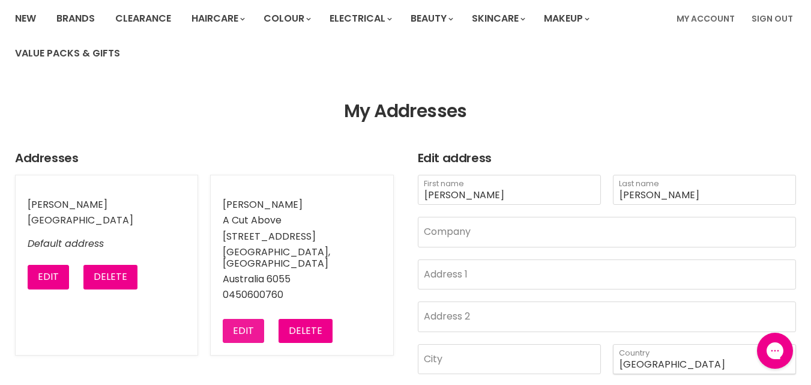
click at [244, 319] on button "Edit" at bounding box center [243, 331] width 41 height 24
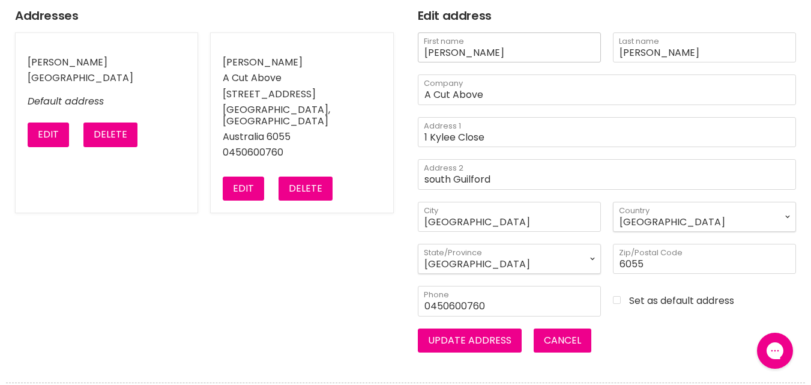
scroll to position [257, 0]
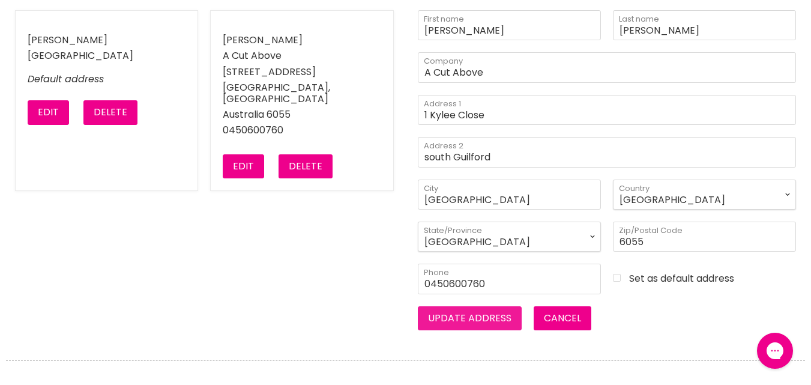
click at [488, 317] on button "Update address" at bounding box center [470, 318] width 104 height 24
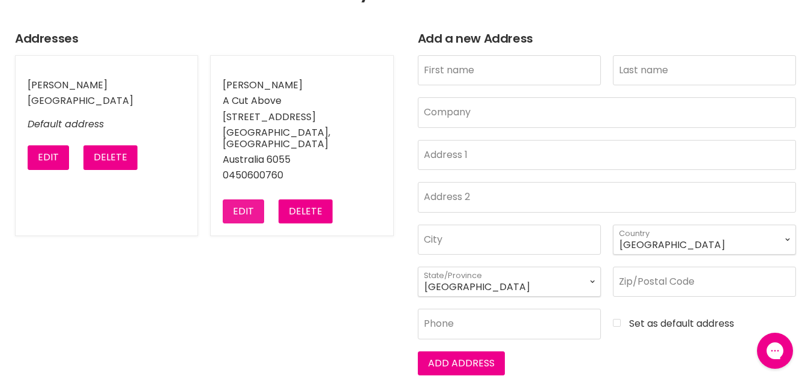
click at [244, 199] on button "Edit" at bounding box center [243, 211] width 41 height 24
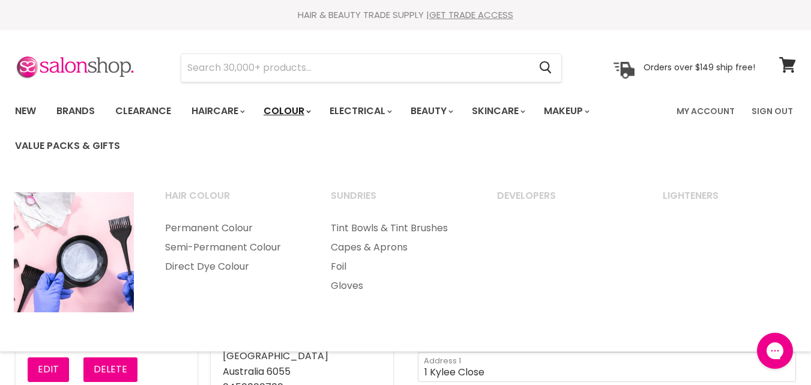
click at [285, 109] on link "Colour" at bounding box center [287, 110] width 64 height 25
click at [237, 226] on link "Permanent Colour" at bounding box center [231, 228] width 163 height 19
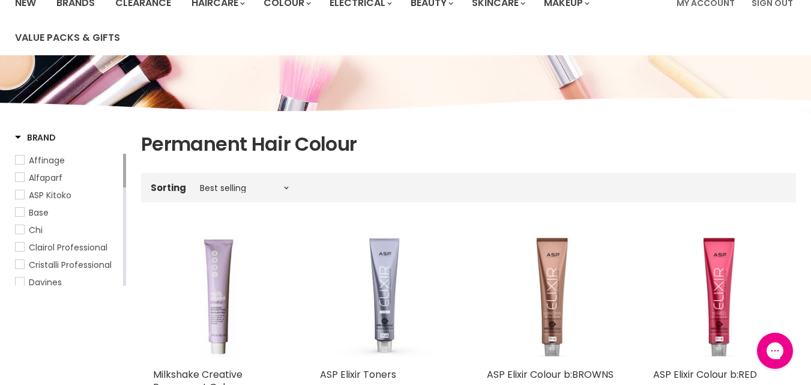
scroll to position [114, 0]
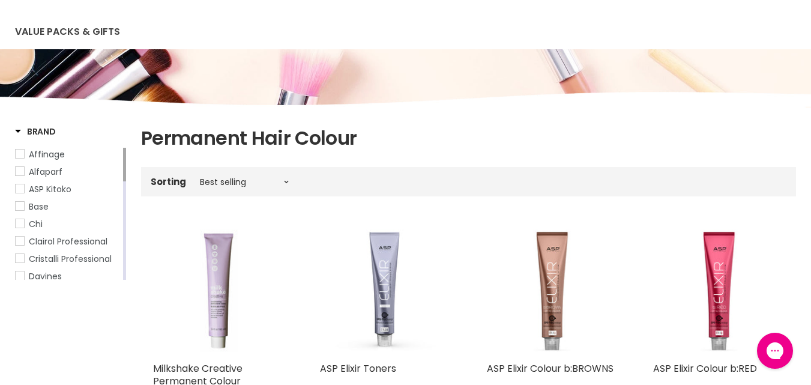
click at [21, 151] on span "Affinage" at bounding box center [20, 154] width 8 height 8
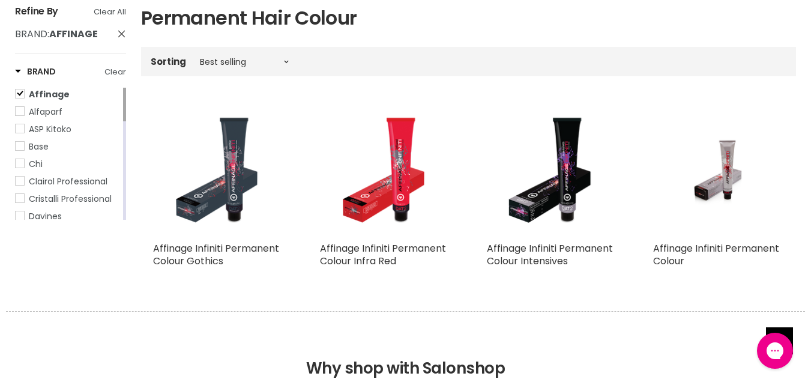
scroll to position [272, 0]
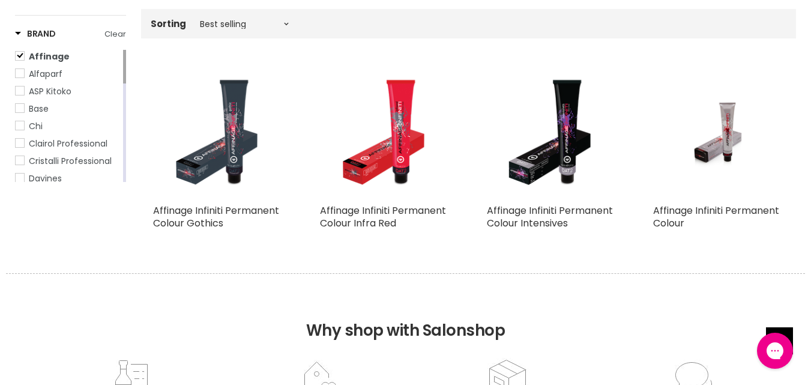
click at [718, 203] on div "Affinage Infiniti Permanent Colour Affinage" at bounding box center [718, 153] width 155 height 197
click at [726, 141] on img "Main content" at bounding box center [719, 132] width 87 height 131
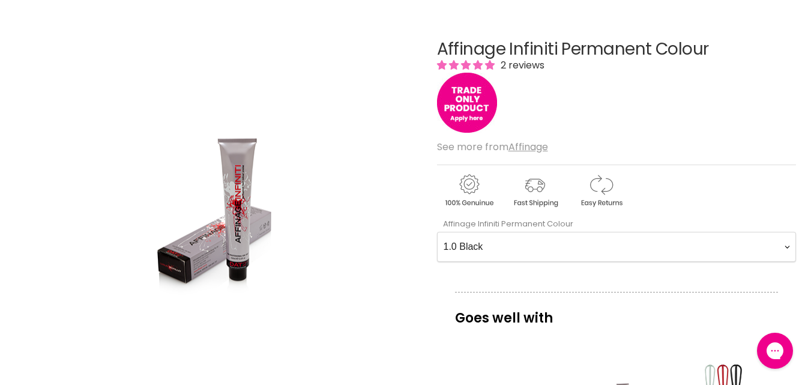
scroll to position [166, 0]
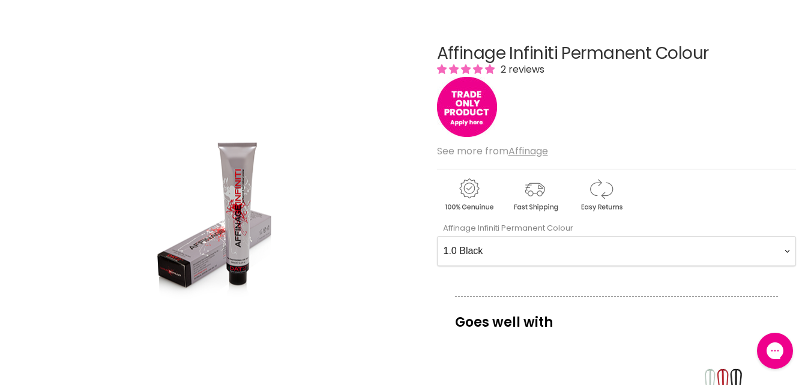
click at [489, 250] on Colour-0-0 "1.0 Black 2.0 Very Dark Brown 3.0 Dark Brown 3.66 Dark Burgundy Brown 4.0 Mediu…" at bounding box center [616, 251] width 359 height 30
select Colour-0-0 "99.0 Very Extra Natural Light Blonde"
click at [437, 236] on Colour-0-0 "1.0 Black 2.0 Very Dark Brown 3.0 Dark Brown 3.66 Dark Burgundy Brown 4.0 Mediu…" at bounding box center [616, 251] width 359 height 30
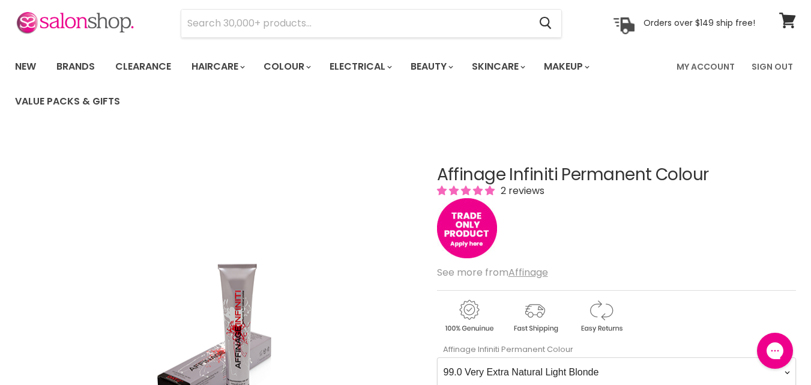
scroll to position [0, 0]
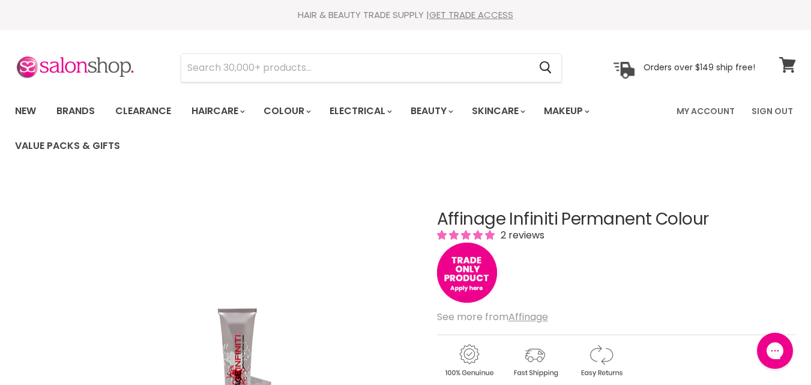
click at [789, 67] on icon at bounding box center [788, 65] width 17 height 16
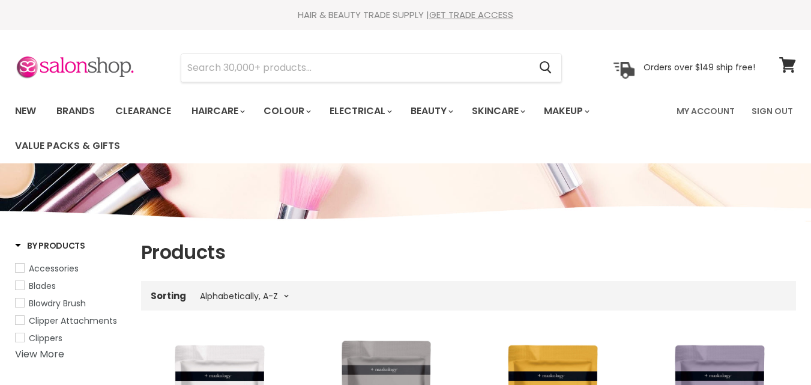
select select "title-ascending"
click at [192, 64] on input "Search" at bounding box center [355, 68] width 348 height 28
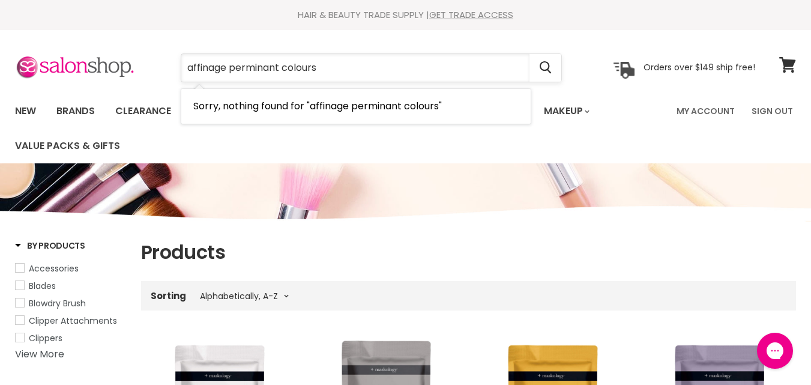
click at [319, 68] on input "affinage perminant colours" at bounding box center [355, 68] width 348 height 28
type input "a"
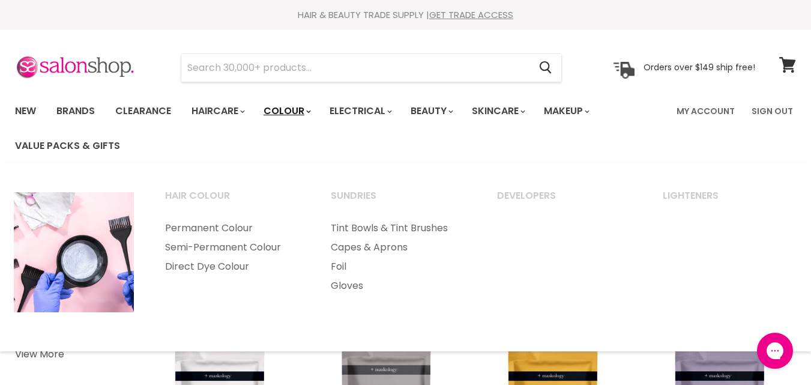
click at [289, 109] on link "Colour" at bounding box center [287, 110] width 64 height 25
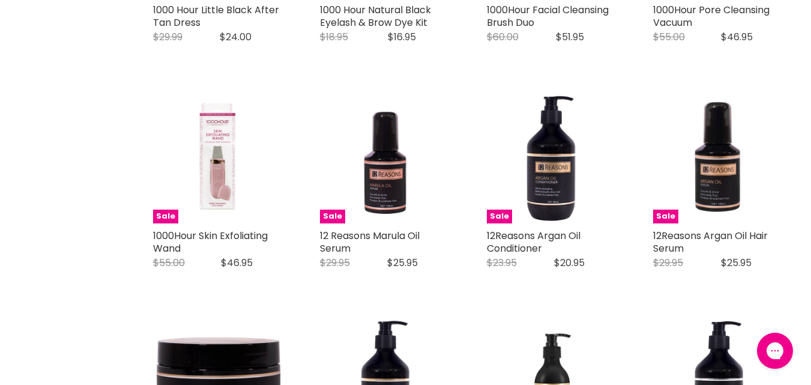
scroll to position [1926, 0]
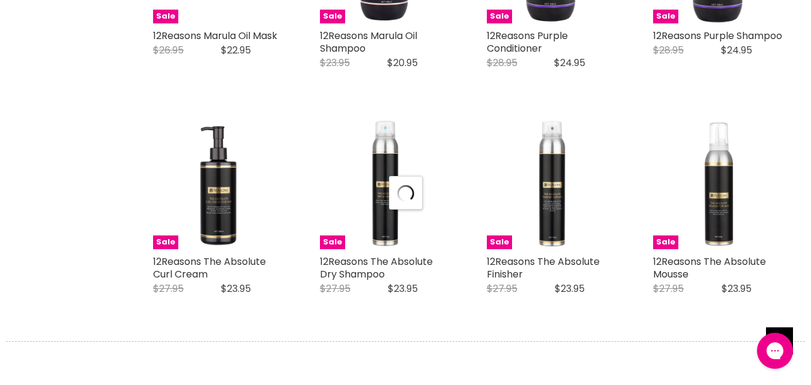
select select "title-ascending"
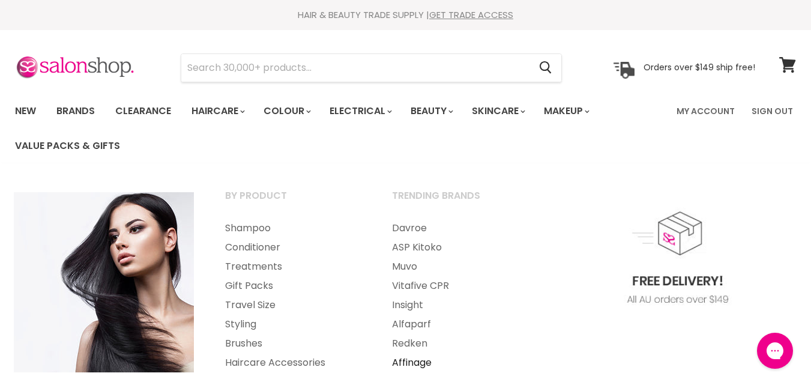
click at [411, 363] on link "Affinage" at bounding box center [459, 362] width 165 height 19
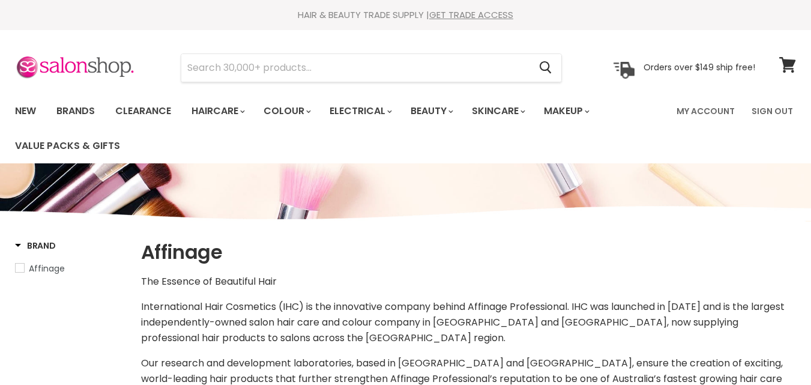
select select "manual"
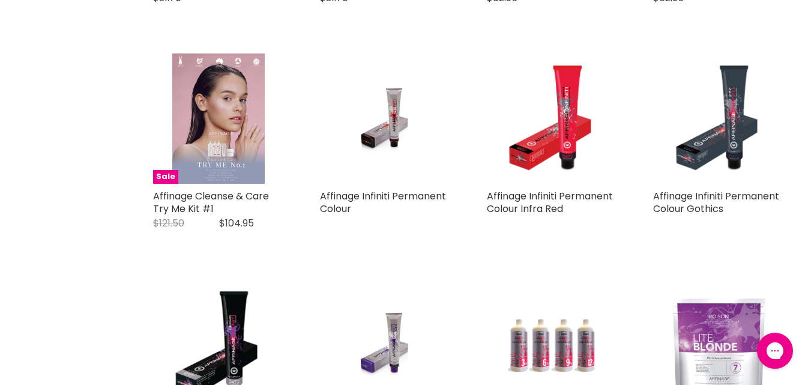
scroll to position [1812, 0]
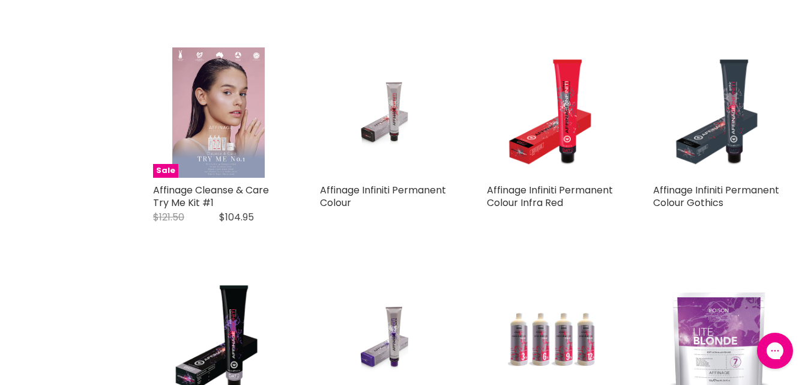
click at [392, 94] on img "Main content" at bounding box center [385, 112] width 87 height 131
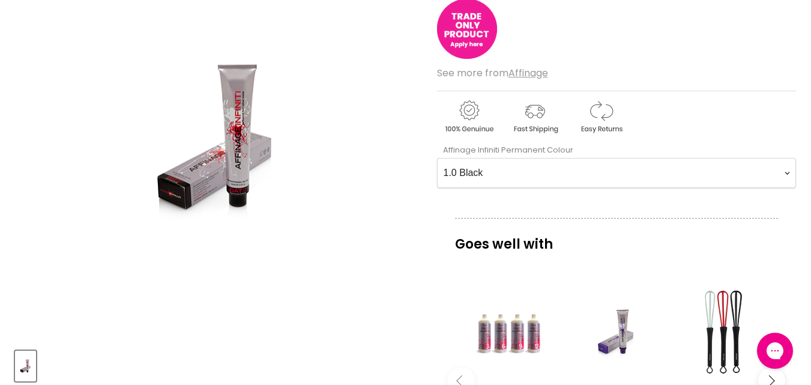
click at [468, 29] on img "Main content" at bounding box center [467, 29] width 60 height 60
